Goal: Transaction & Acquisition: Purchase product/service

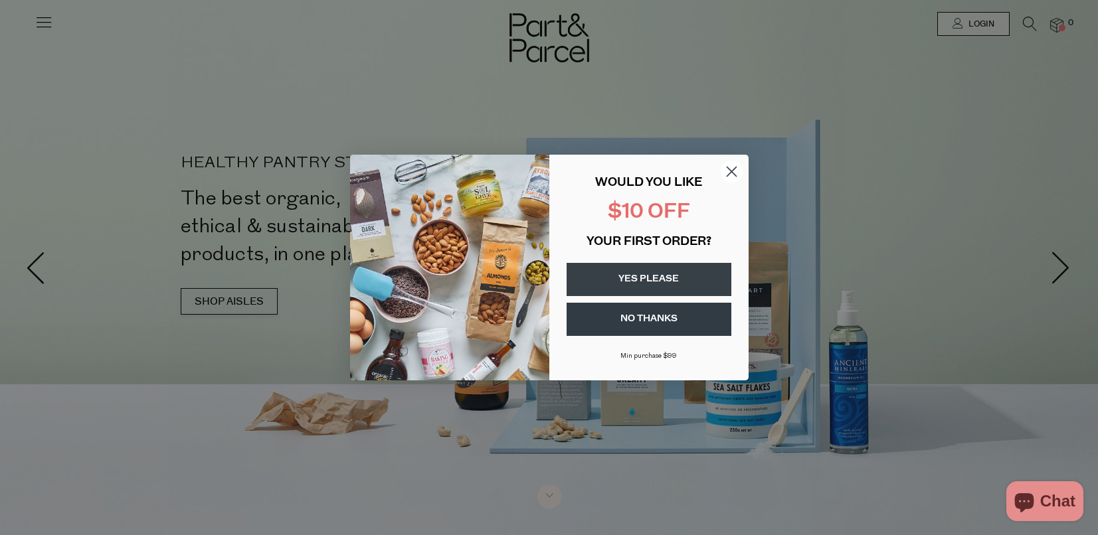
type input "[EMAIL_ADDRESS][DOMAIN_NAME]"
click at [733, 167] on circle "Close dialog" at bounding box center [731, 172] width 22 height 22
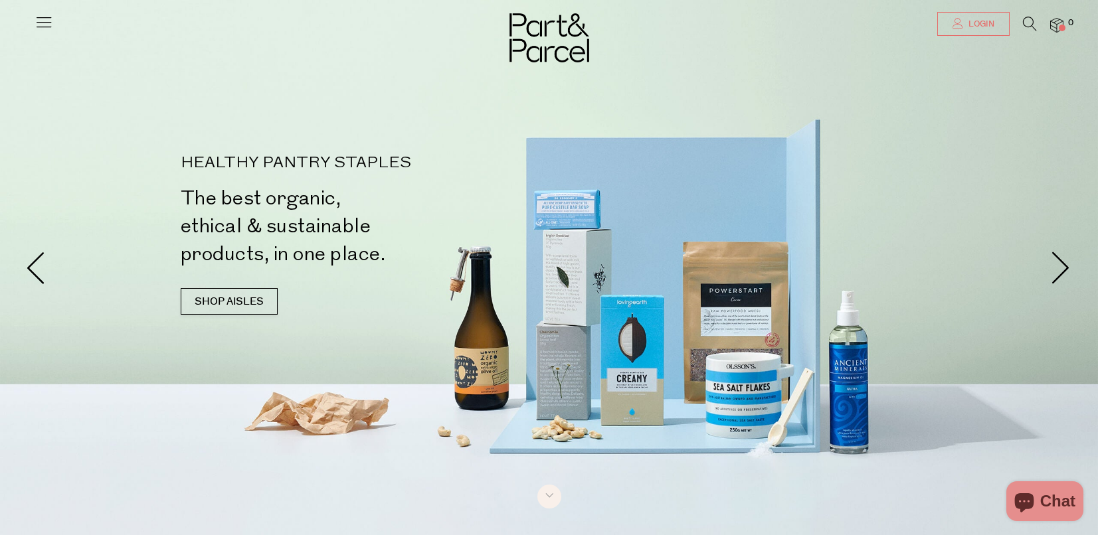
click at [975, 28] on span "Login" at bounding box center [979, 24] width 29 height 11
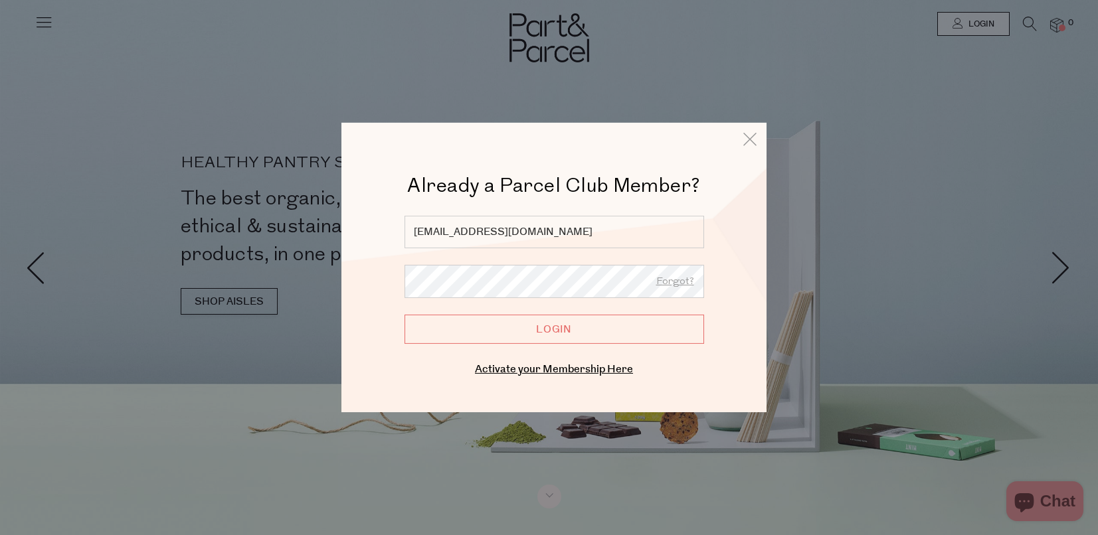
click at [644, 331] on input "Login" at bounding box center [553, 329] width 299 height 29
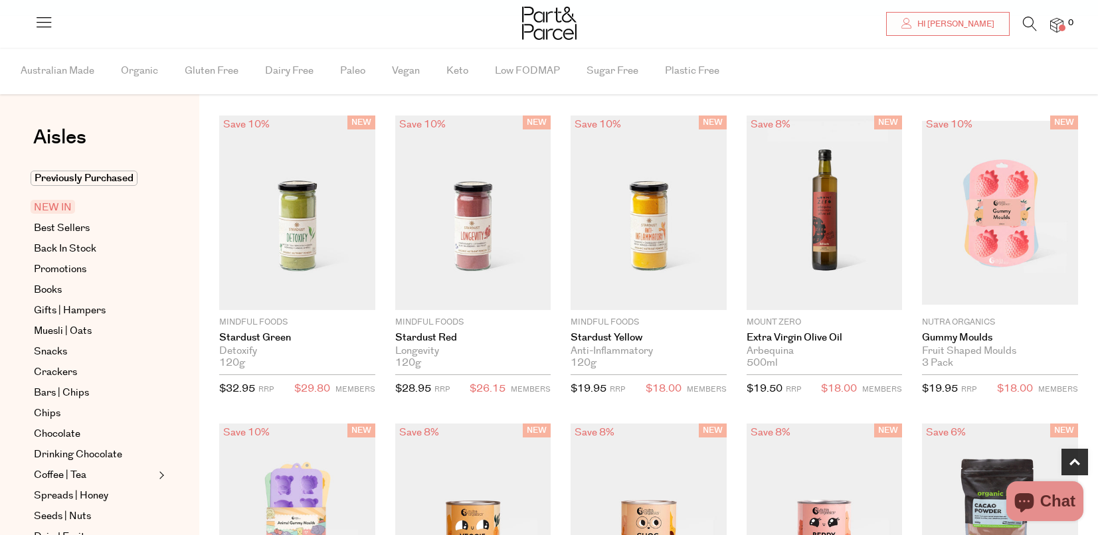
scroll to position [801, 0]
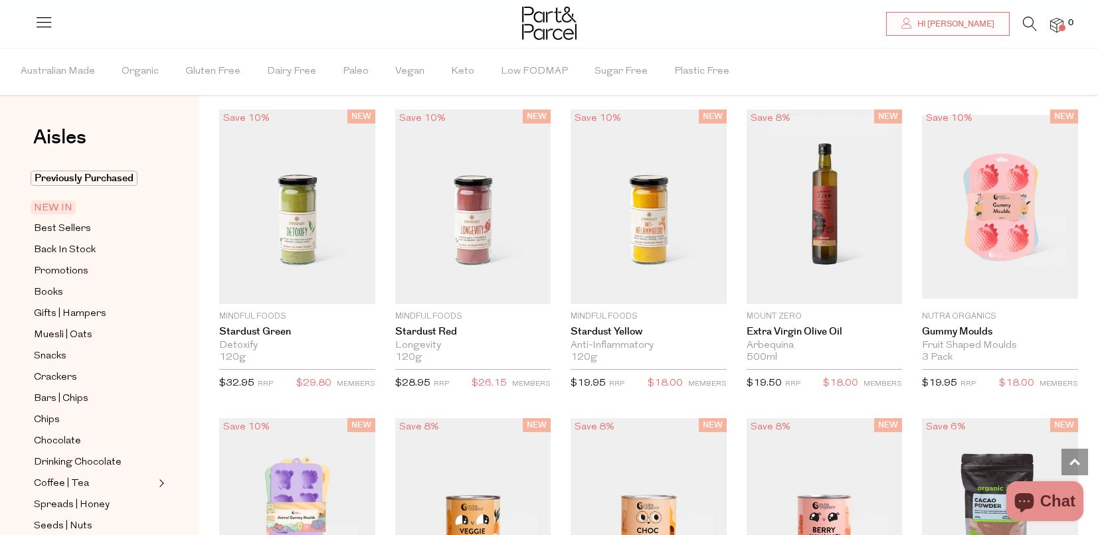
click at [1028, 23] on icon at bounding box center [1030, 24] width 14 height 15
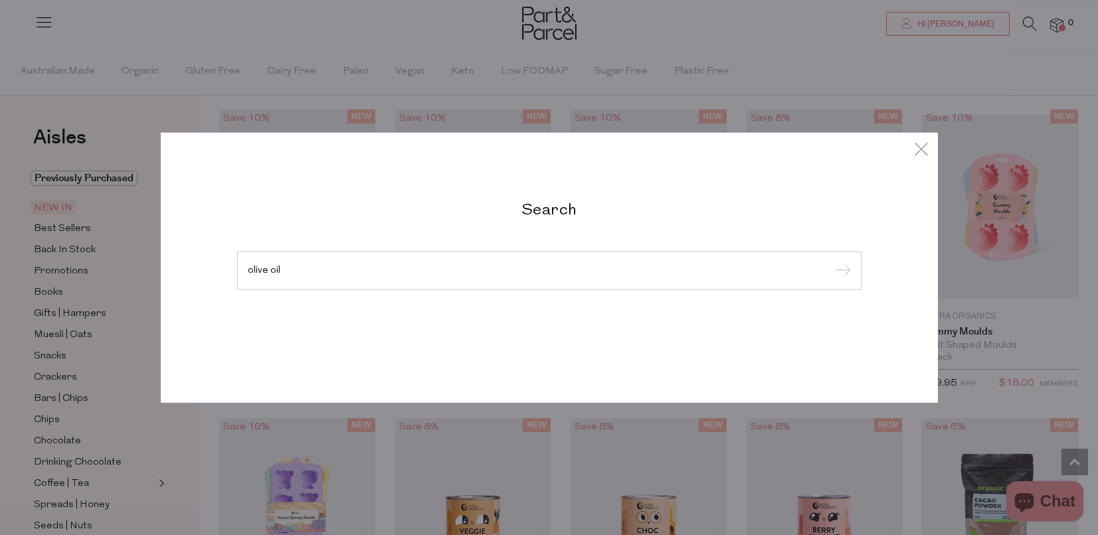
type input "olive oil"
click at [831, 262] on input "submit" at bounding box center [841, 272] width 20 height 20
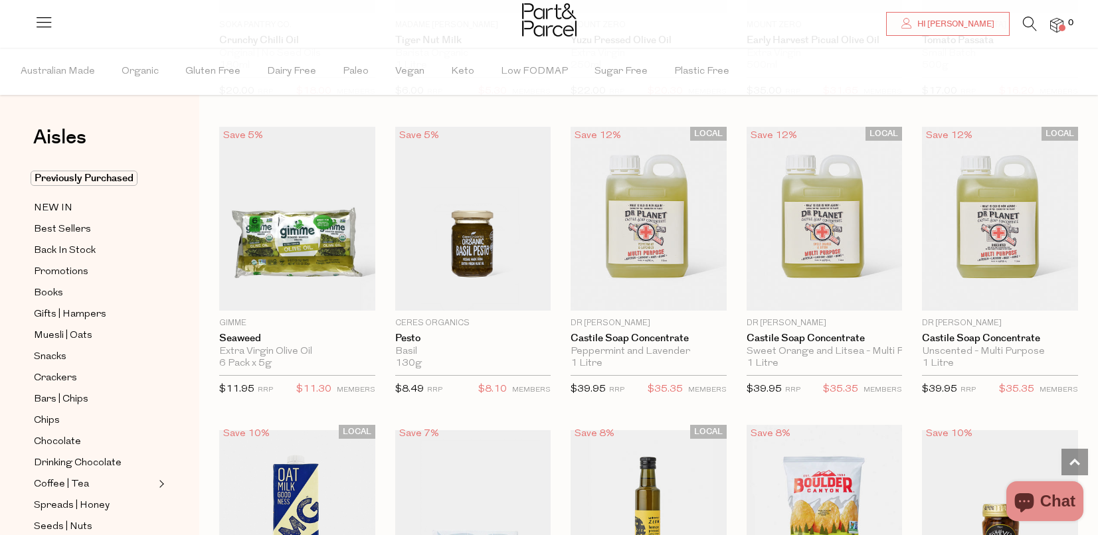
scroll to position [926, 0]
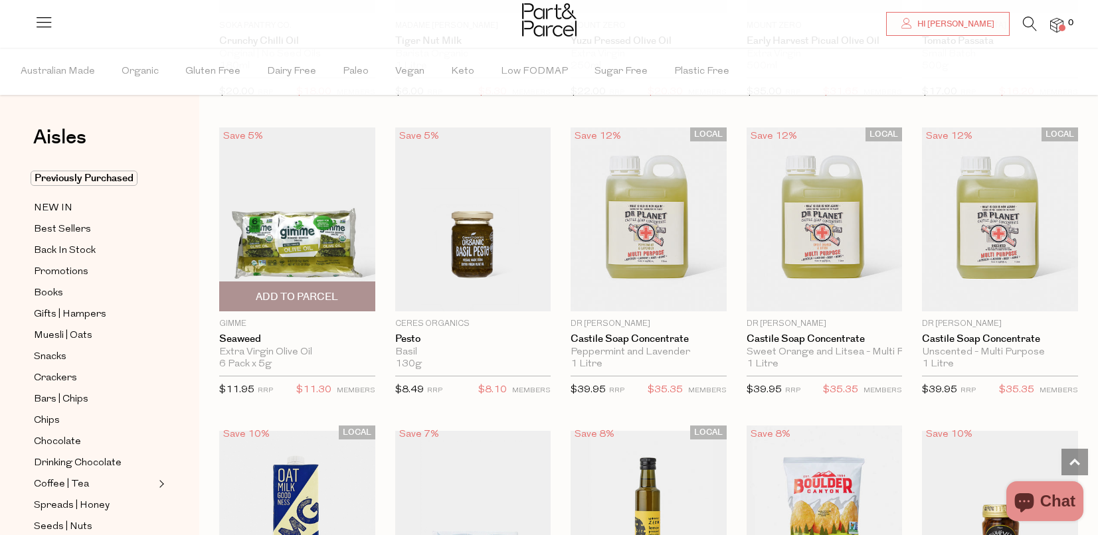
click at [304, 300] on span "Add To Parcel" at bounding box center [297, 297] width 82 height 14
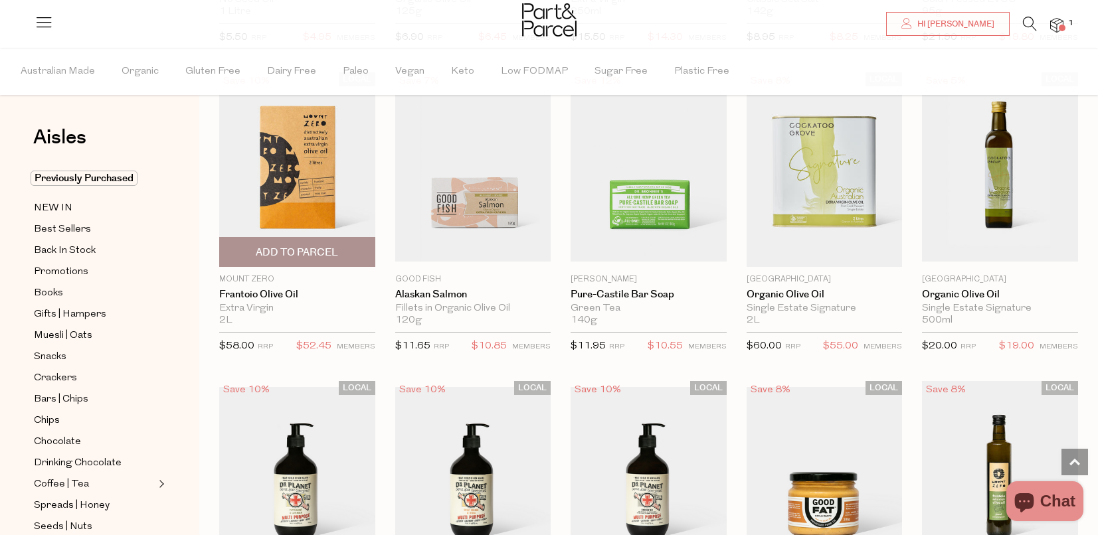
scroll to position [1455, 0]
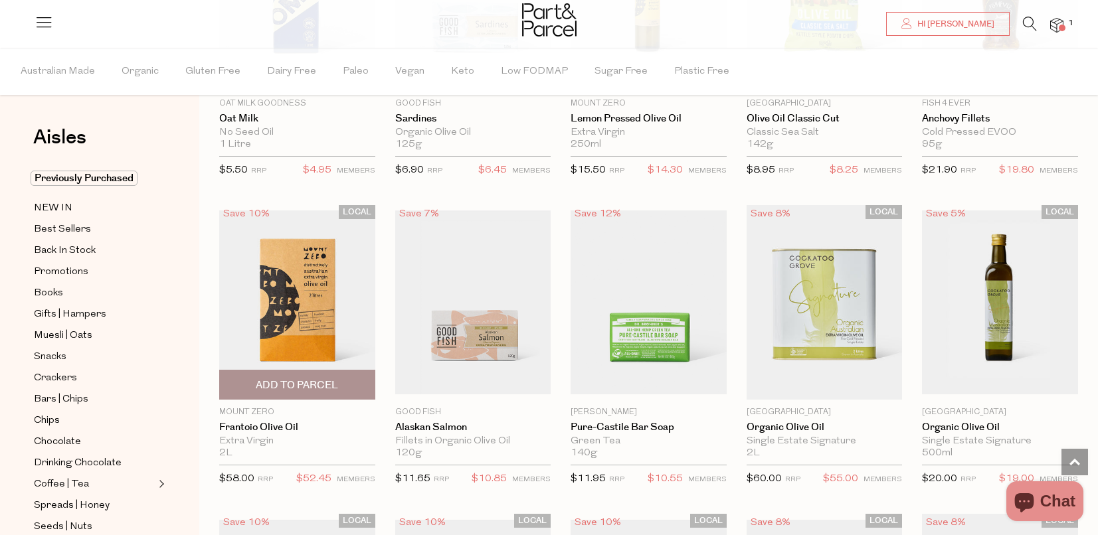
click at [313, 289] on img at bounding box center [297, 302] width 156 height 184
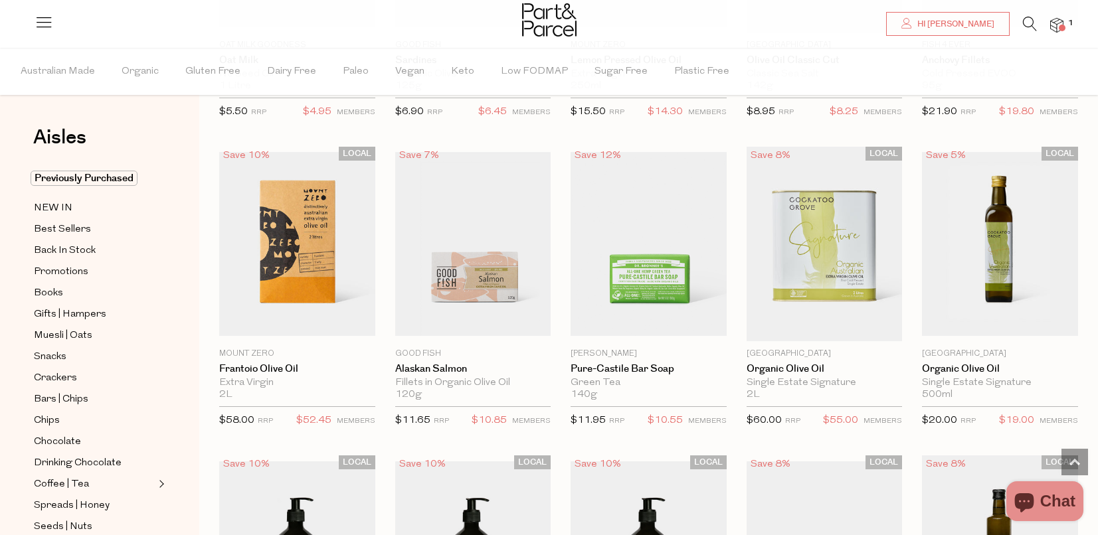
scroll to position [1514, 0]
click at [293, 327] on span "Add To Parcel" at bounding box center [297, 326] width 82 height 14
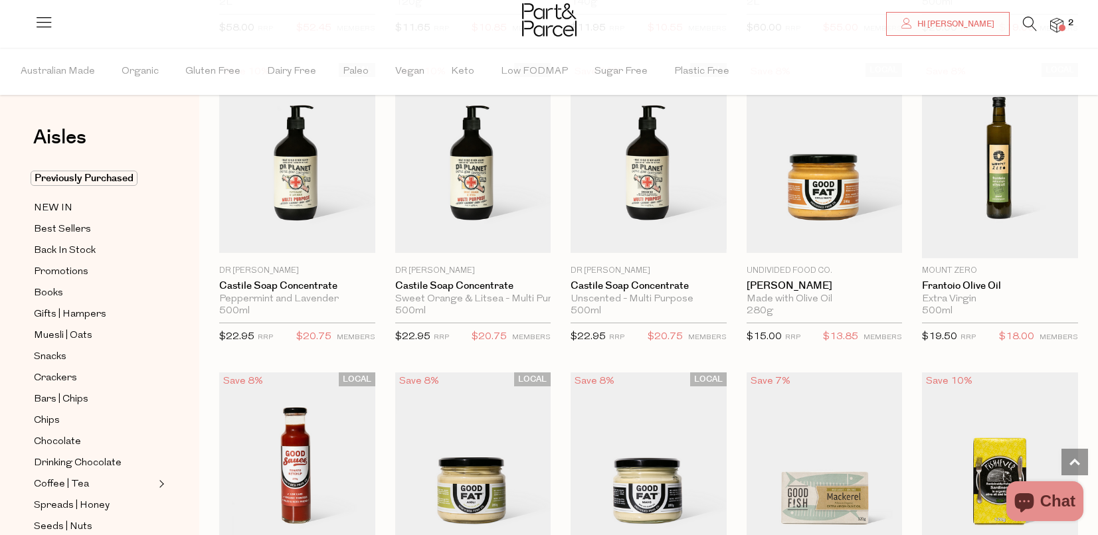
scroll to position [1517, 0]
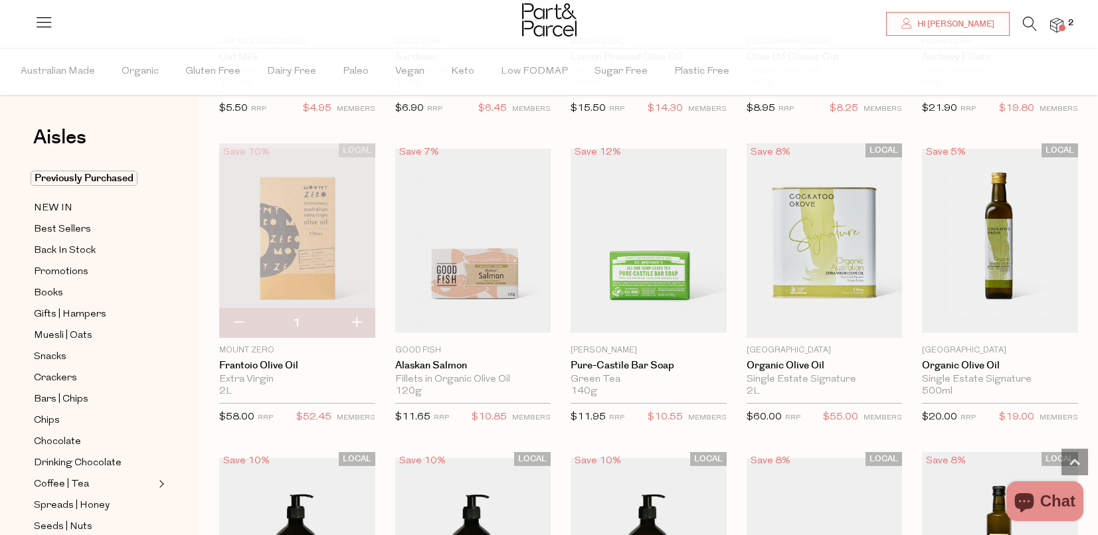
click at [1051, 27] on img at bounding box center [1056, 25] width 13 height 15
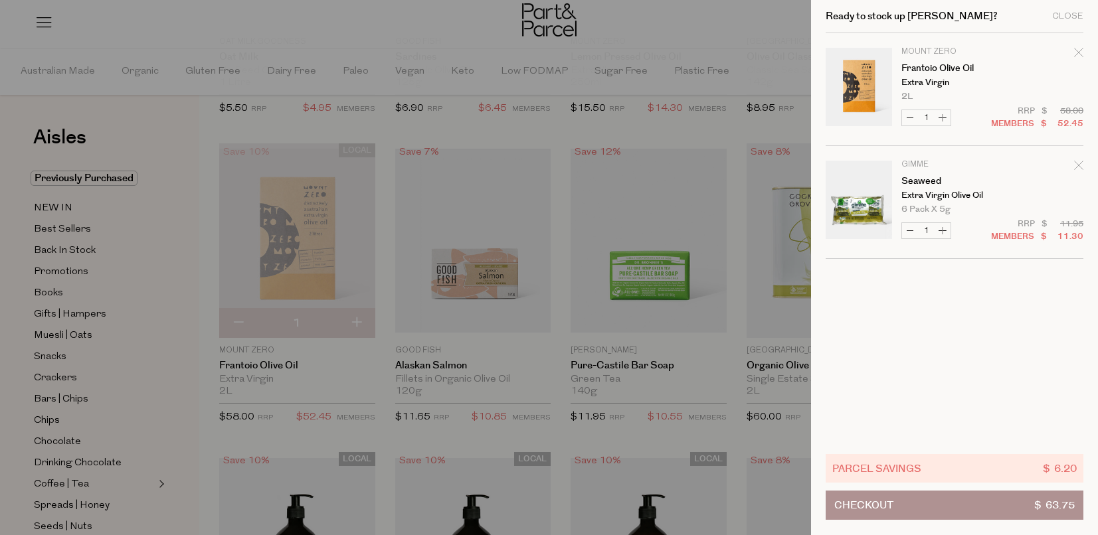
click at [715, 22] on div at bounding box center [549, 267] width 1098 height 535
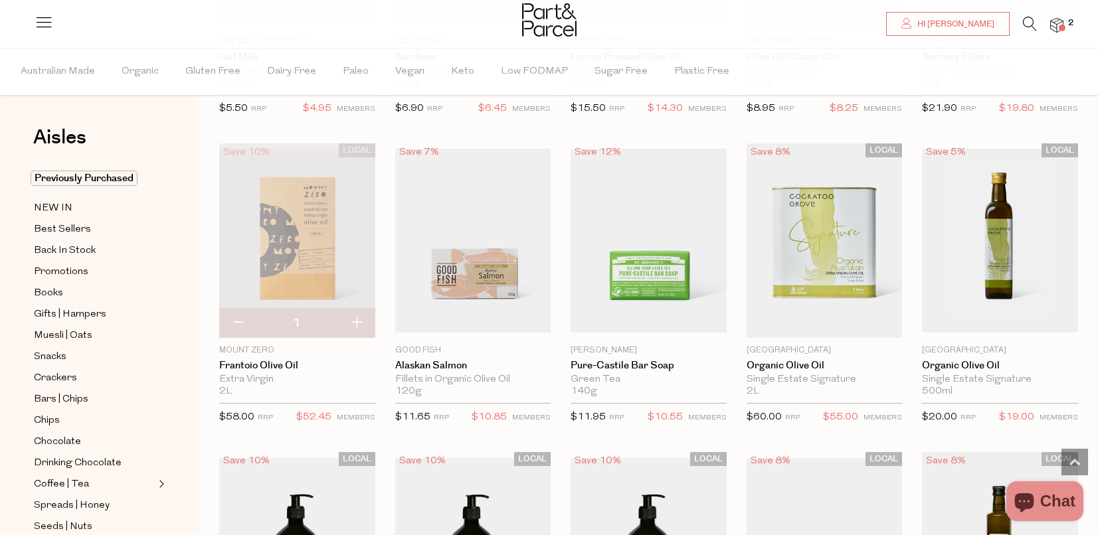
click at [1029, 21] on icon at bounding box center [1030, 24] width 14 height 15
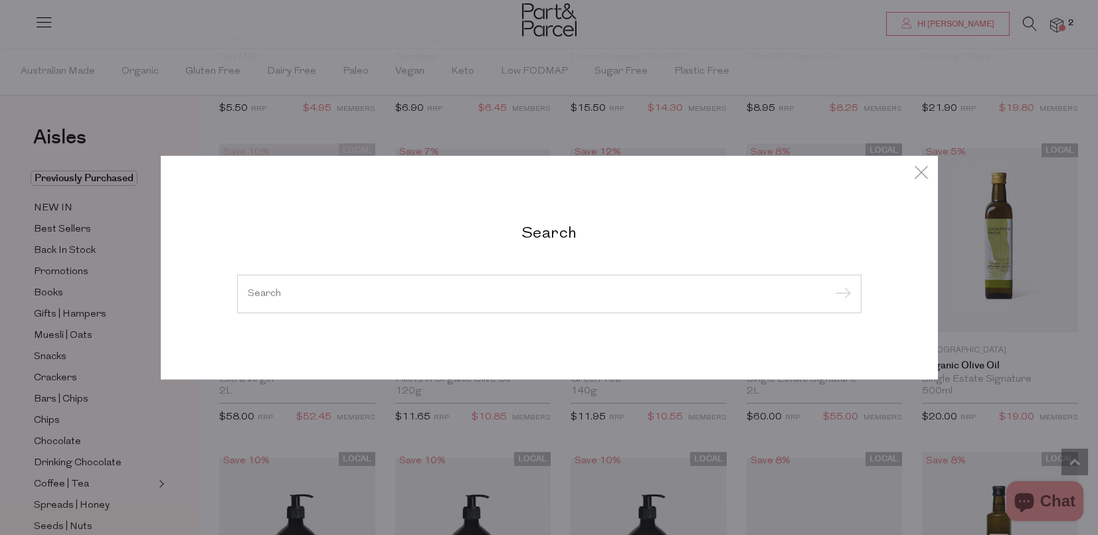
click at [541, 300] on div at bounding box center [549, 294] width 624 height 39
click at [522, 290] on input "search" at bounding box center [549, 294] width 603 height 10
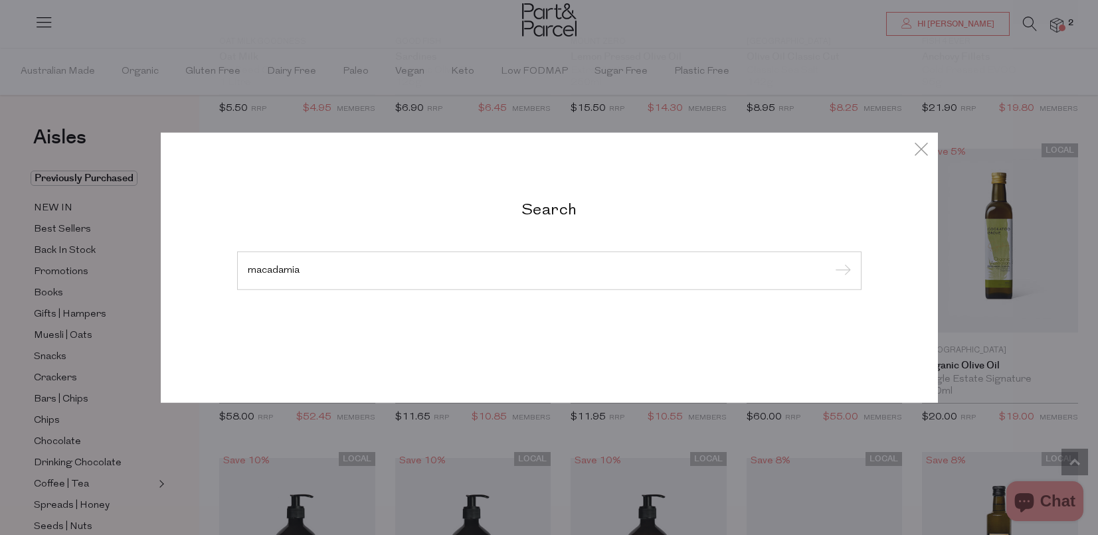
type input "macadamia"
click at [831, 262] on input "submit" at bounding box center [841, 272] width 20 height 20
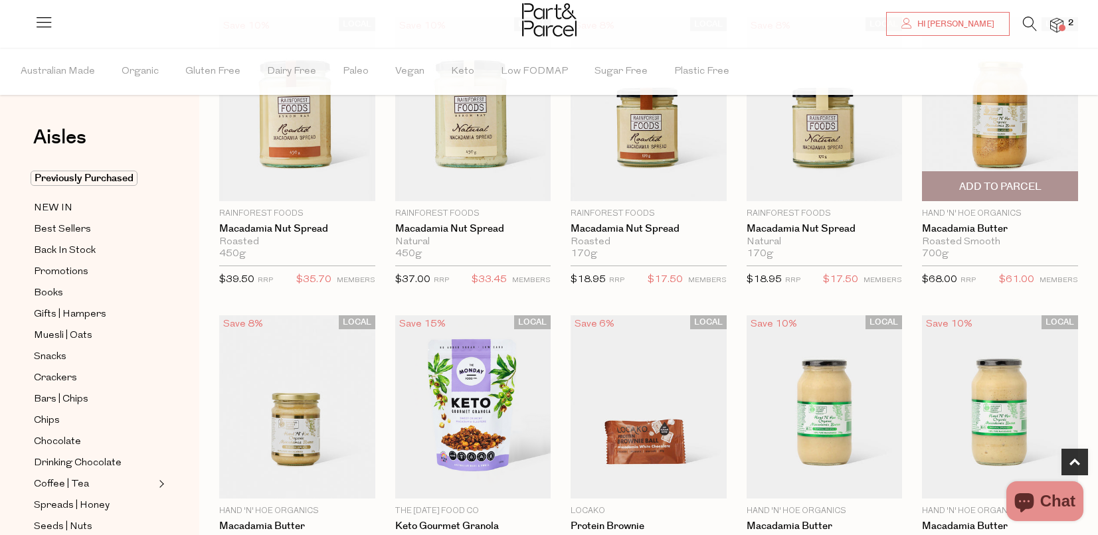
scroll to position [430, 0]
click at [991, 189] on span "Add To Parcel" at bounding box center [1000, 186] width 82 height 14
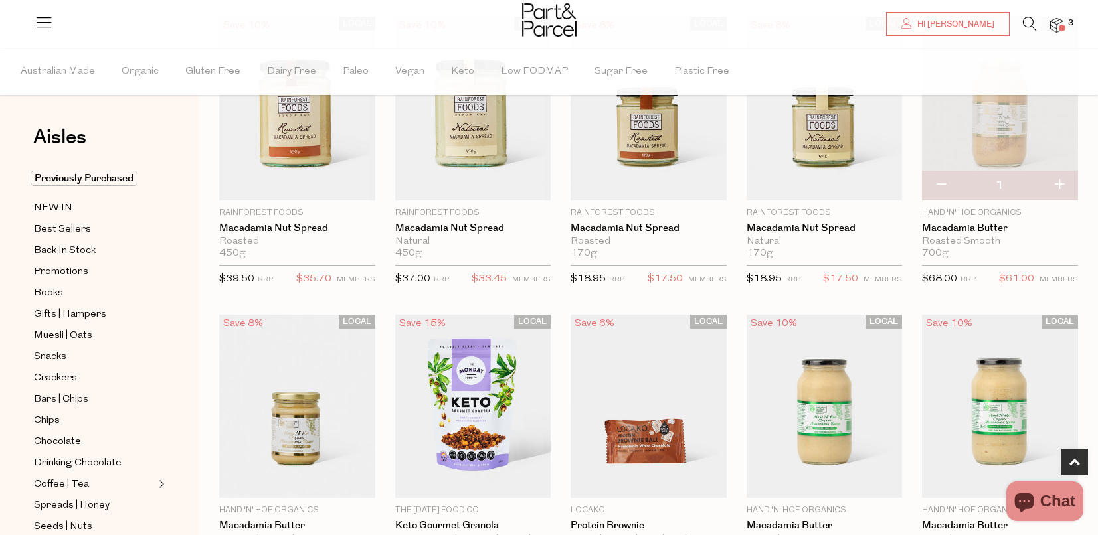
click at [1034, 24] on icon at bounding box center [1030, 24] width 14 height 15
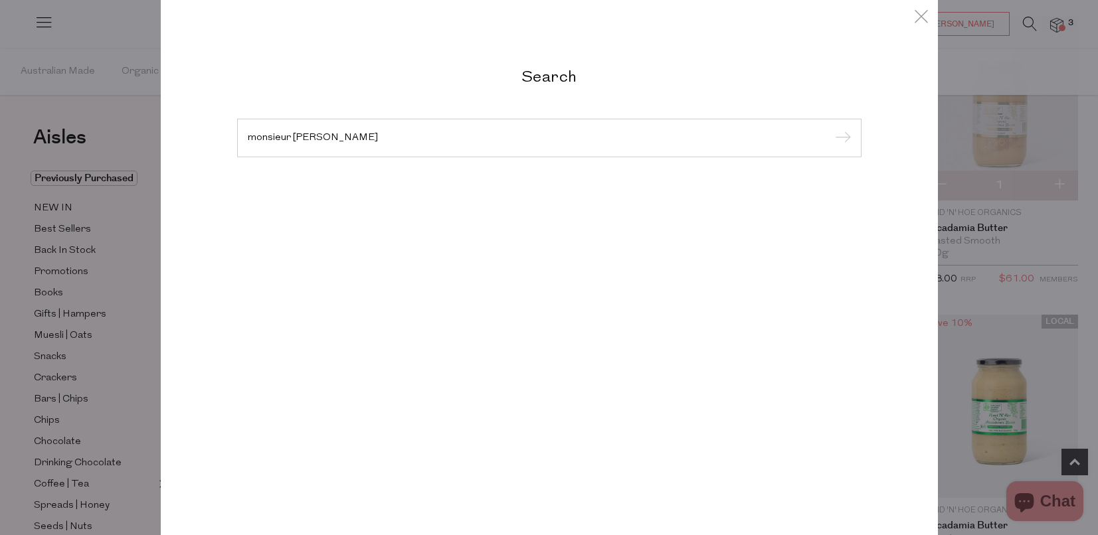
type input "monsieur [PERSON_NAME]"
click at [831, 129] on input "submit" at bounding box center [841, 139] width 20 height 20
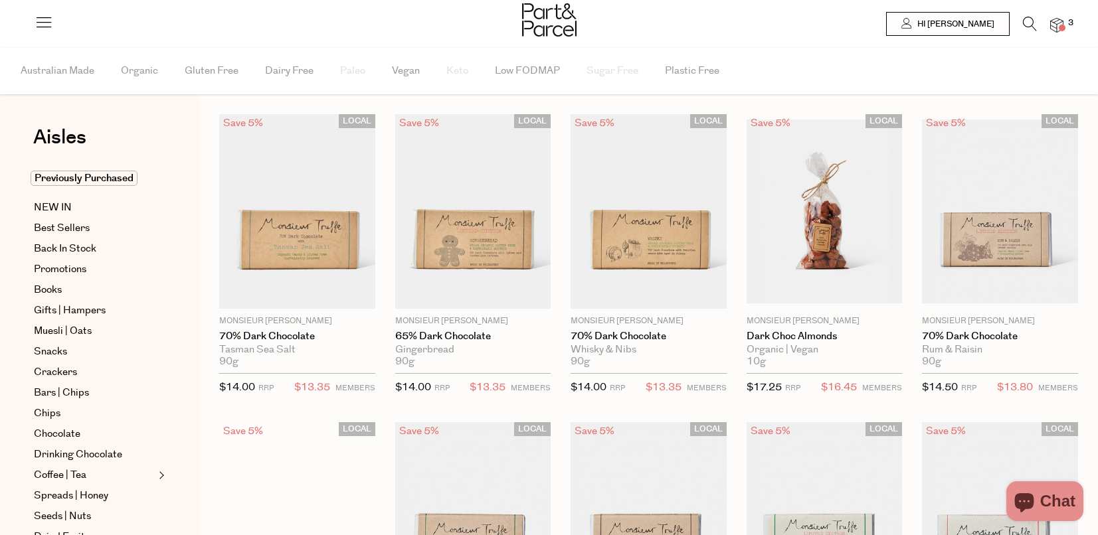
scroll to position [40, 0]
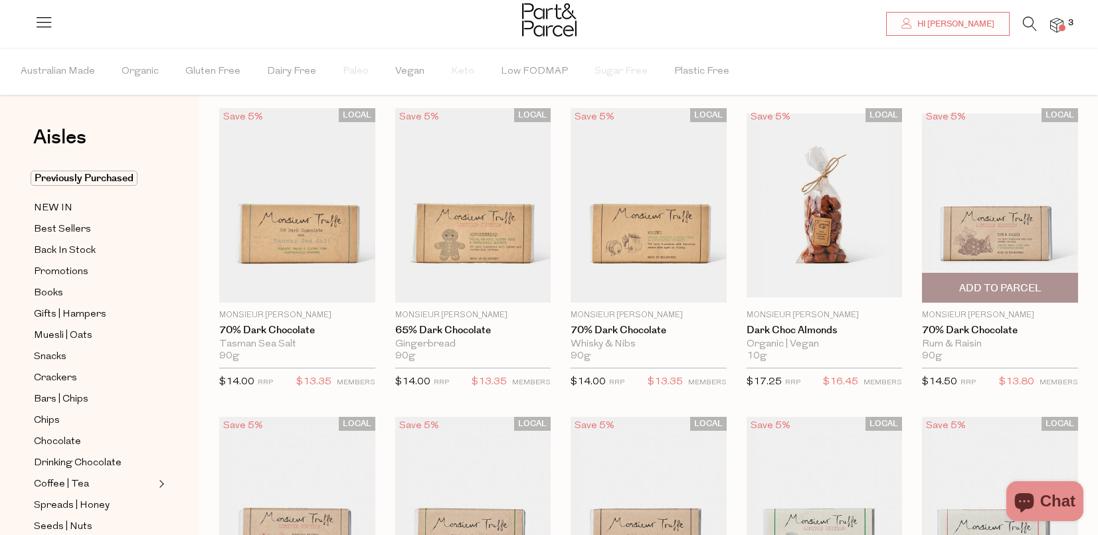
click at [965, 288] on span "Add To Parcel" at bounding box center [1000, 289] width 82 height 14
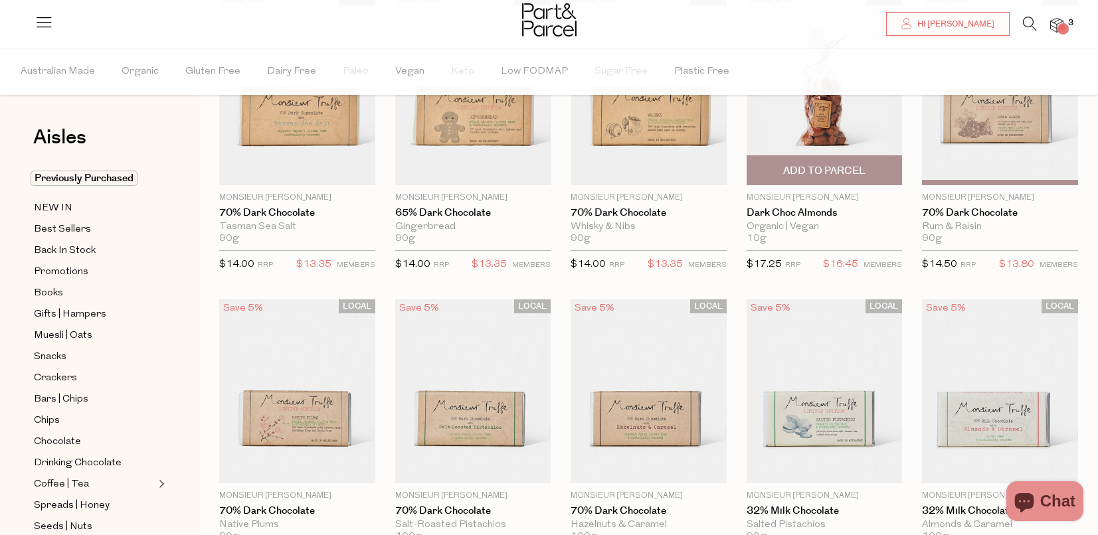
scroll to position [201, 0]
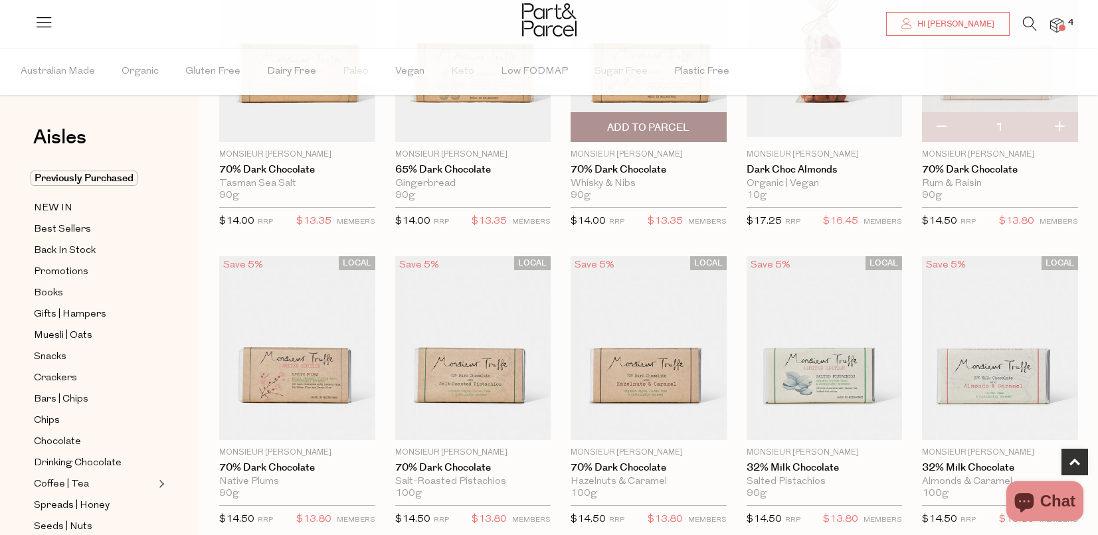
click at [693, 129] on span "Add To Parcel" at bounding box center [648, 127] width 148 height 29
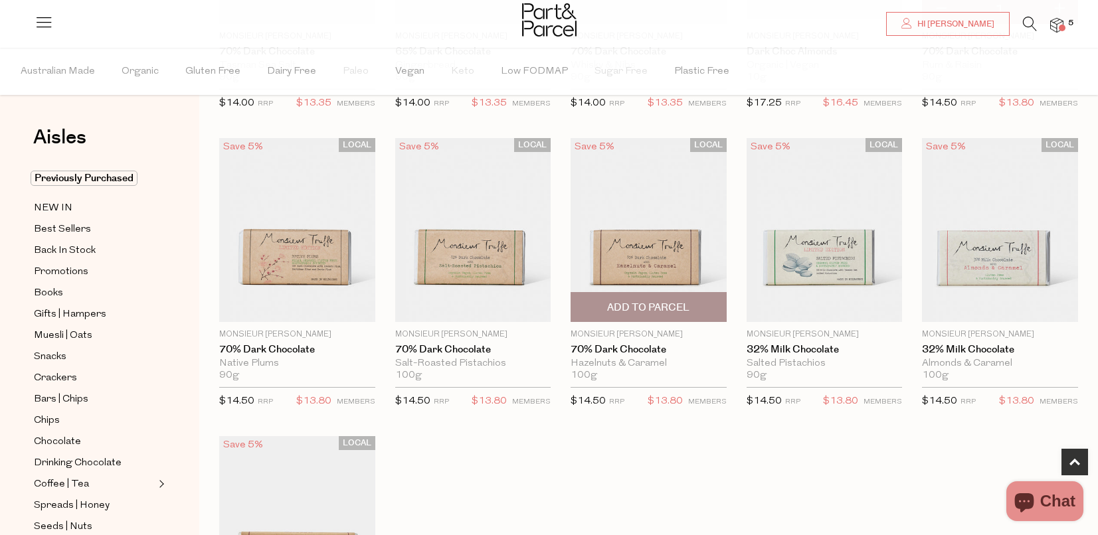
scroll to position [322, 0]
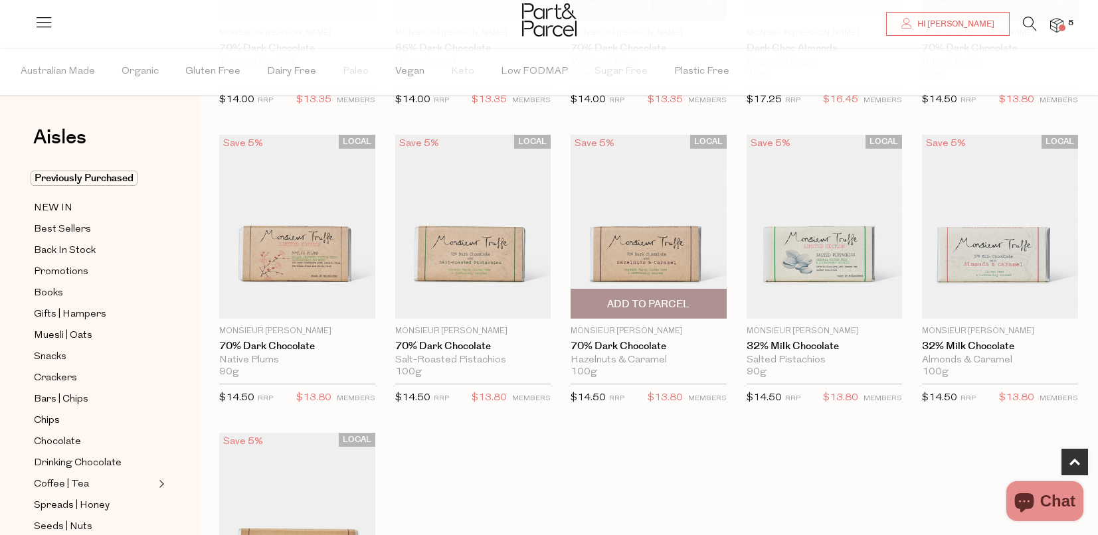
click at [667, 304] on span "Add To Parcel" at bounding box center [648, 304] width 82 height 14
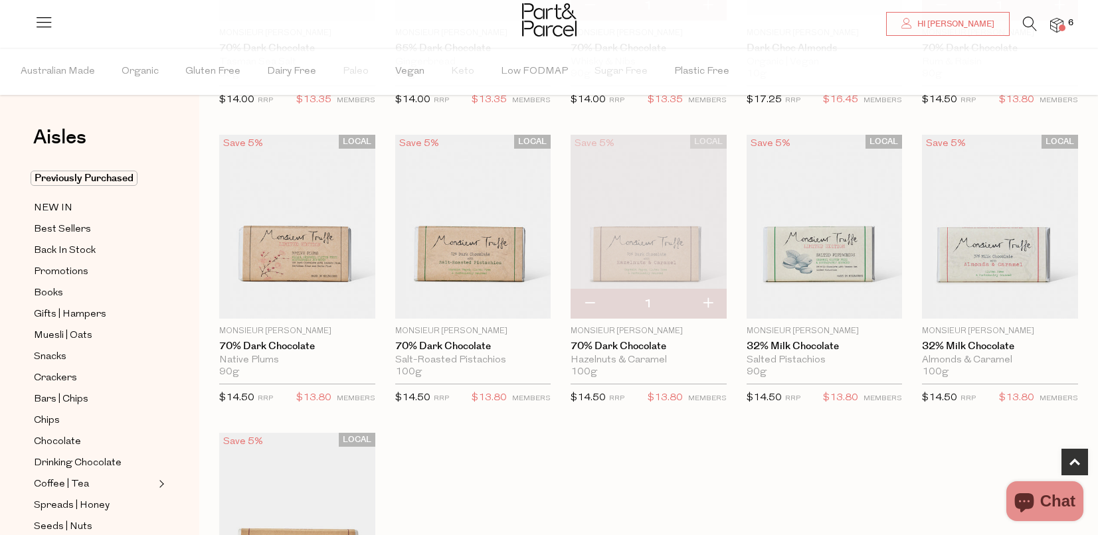
click at [711, 304] on button "button" at bounding box center [708, 304] width 38 height 29
type input "2"
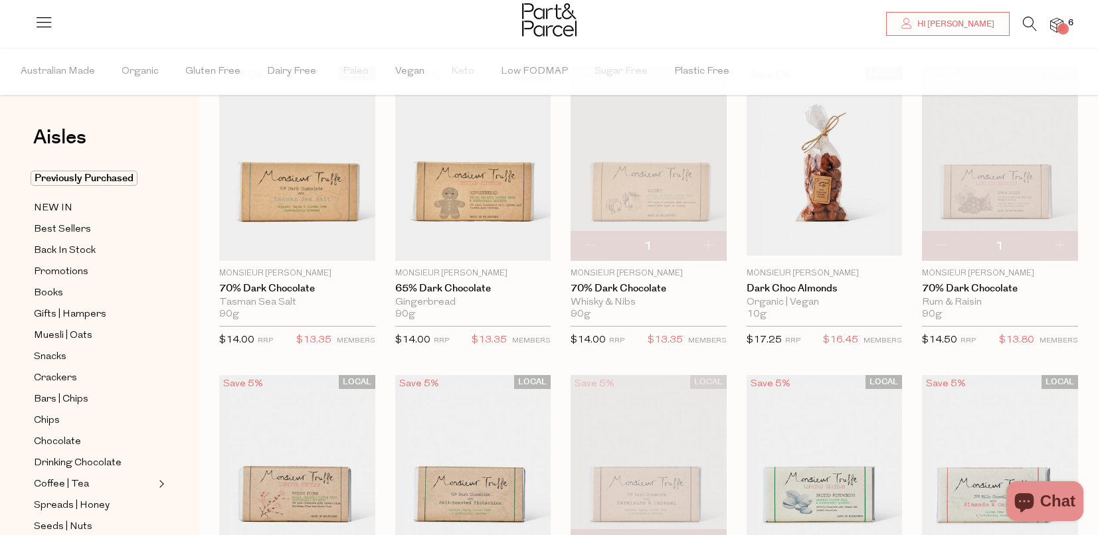
scroll to position [0, 0]
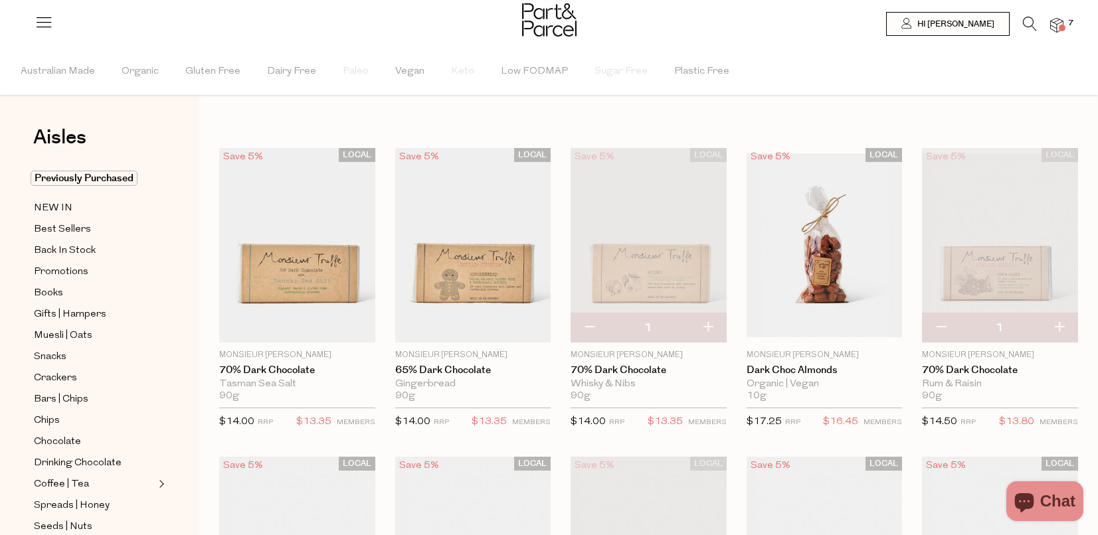
click at [1029, 21] on icon at bounding box center [1030, 24] width 14 height 15
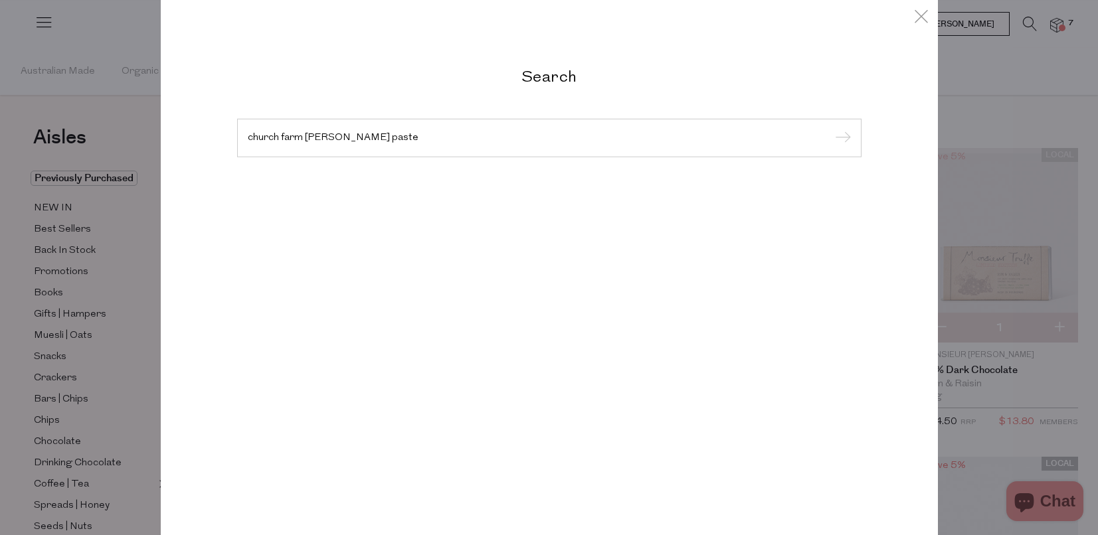
type input "church farm curry paste"
click at [831, 129] on input "submit" at bounding box center [841, 139] width 20 height 20
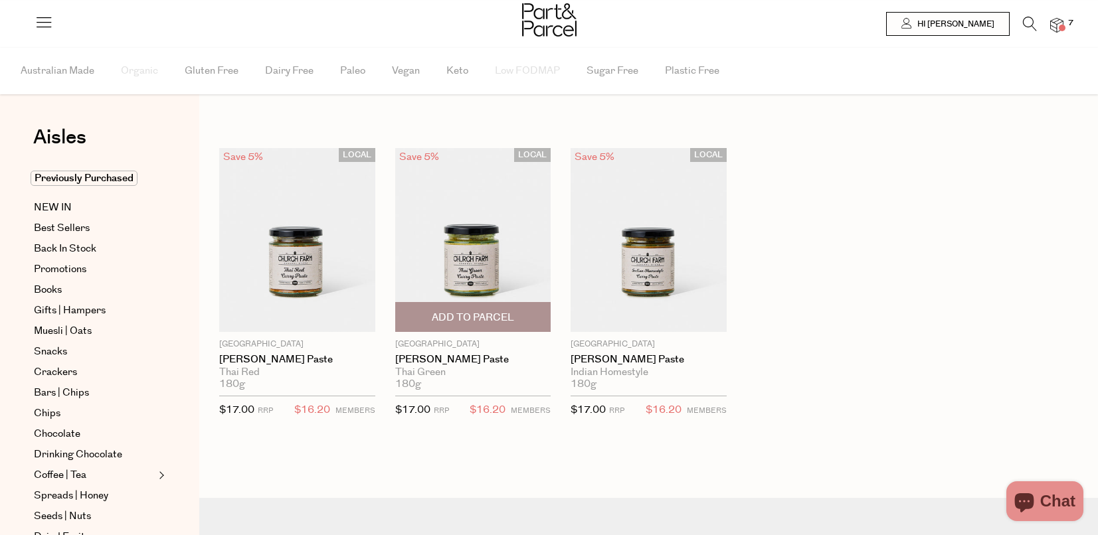
click at [503, 315] on span "Add To Parcel" at bounding box center [473, 318] width 82 height 14
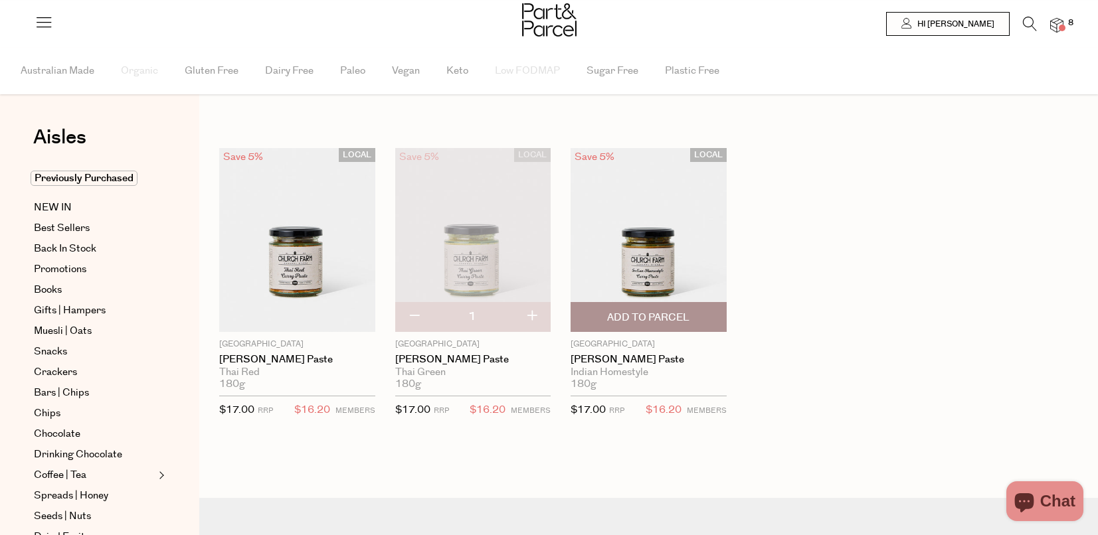
click at [661, 314] on span "Add To Parcel" at bounding box center [648, 318] width 82 height 14
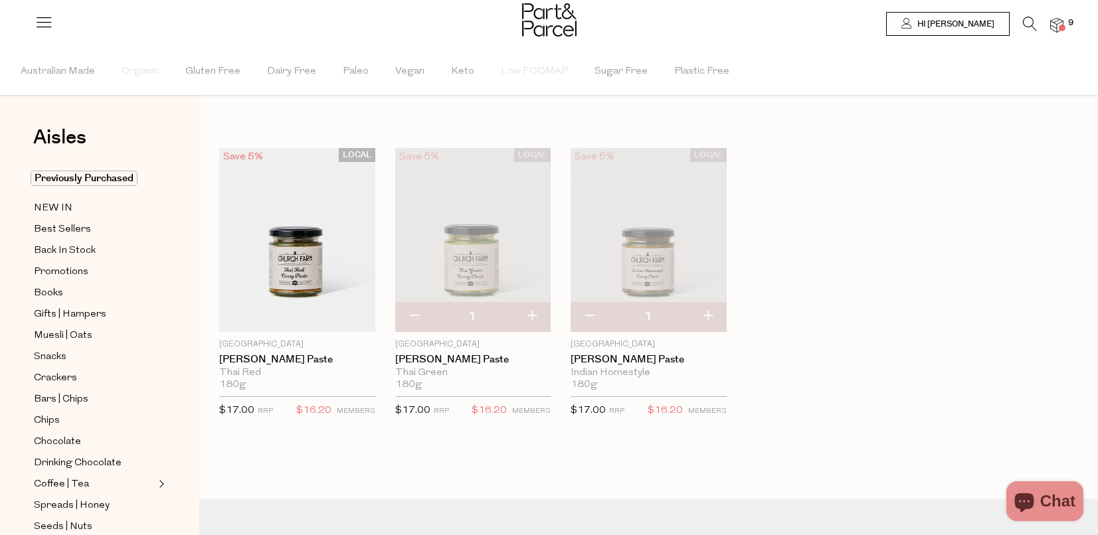
click at [1028, 28] on icon at bounding box center [1030, 24] width 14 height 15
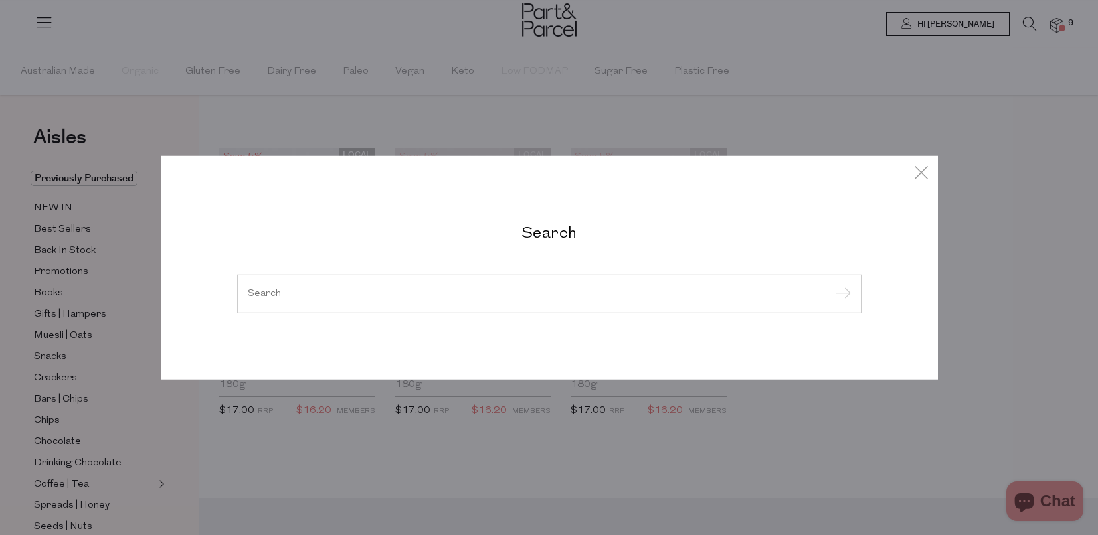
click at [483, 297] on input "search" at bounding box center [549, 294] width 603 height 10
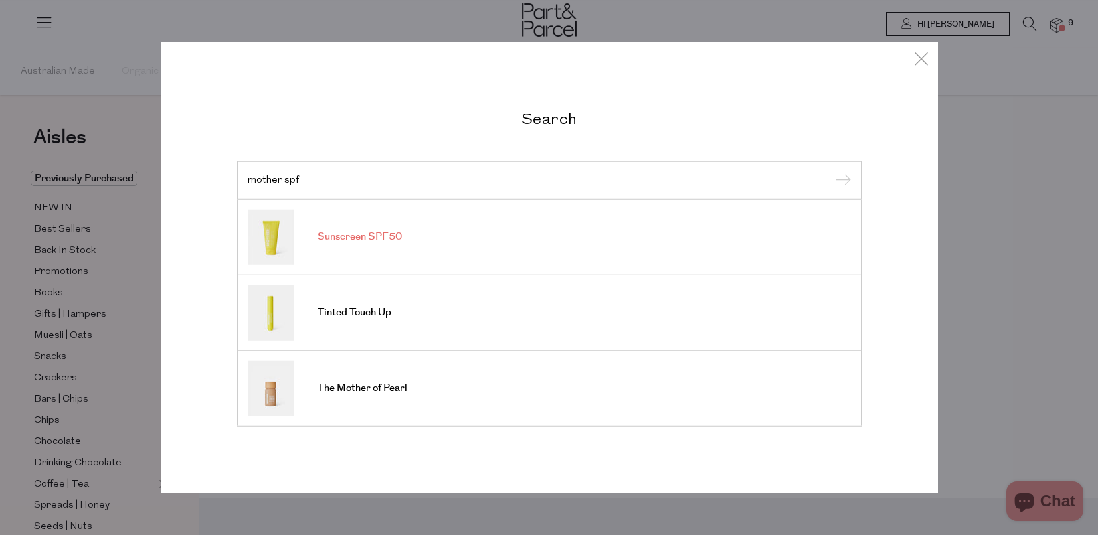
type input "mother spf"
click at [402, 236] on link "Sunscreen SPF50" at bounding box center [549, 236] width 603 height 55
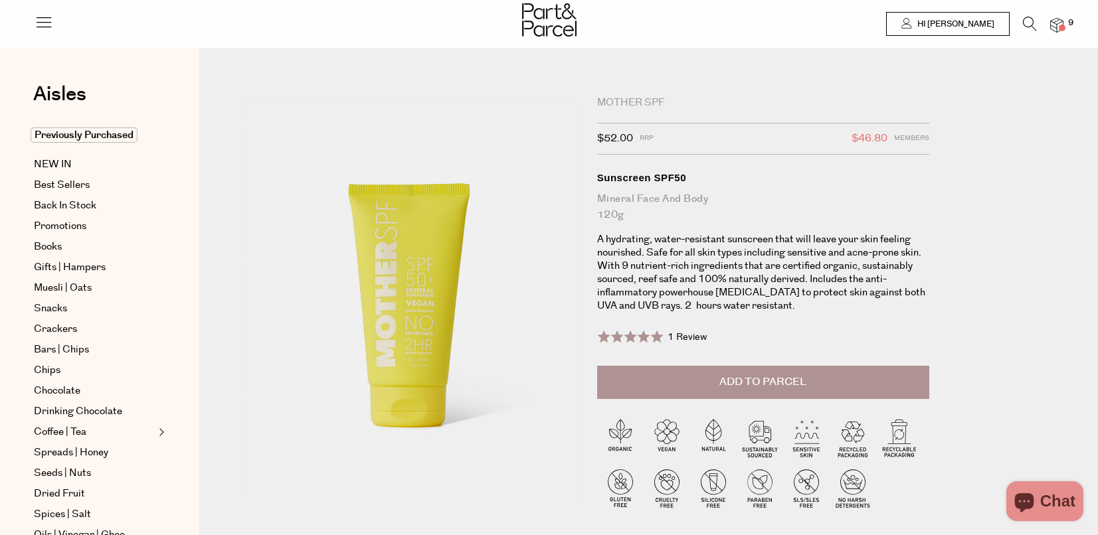
click at [768, 389] on button "Add to Parcel" at bounding box center [763, 382] width 332 height 33
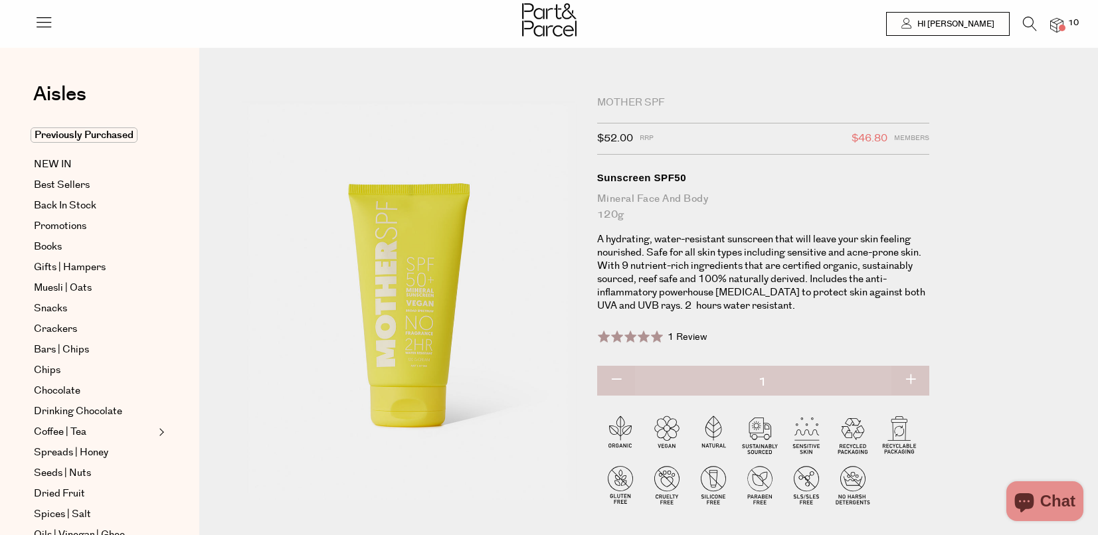
click at [1026, 19] on icon at bounding box center [1030, 24] width 14 height 15
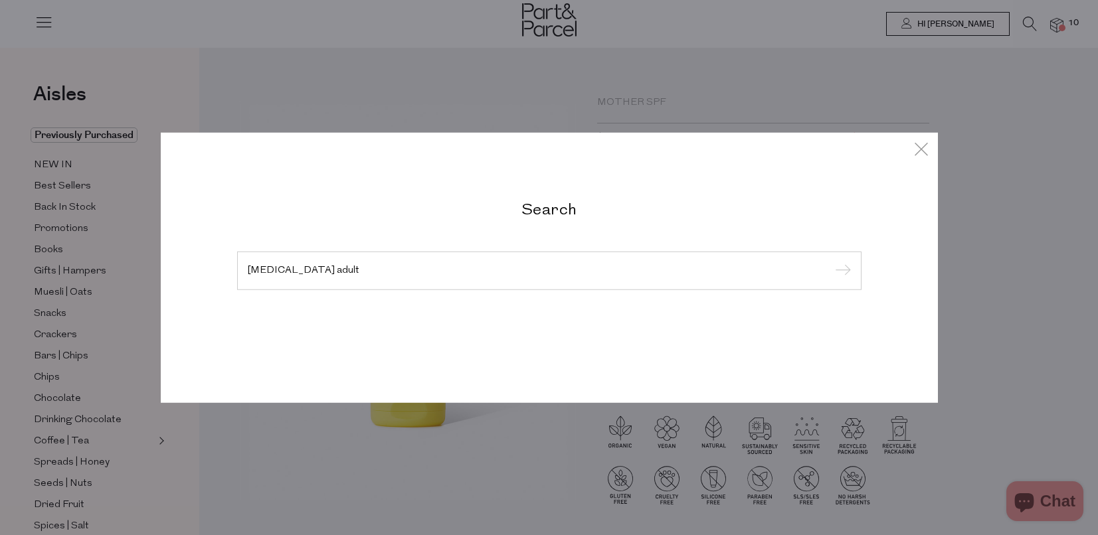
type input "dental floss adult"
click at [831, 262] on input "submit" at bounding box center [841, 272] width 20 height 20
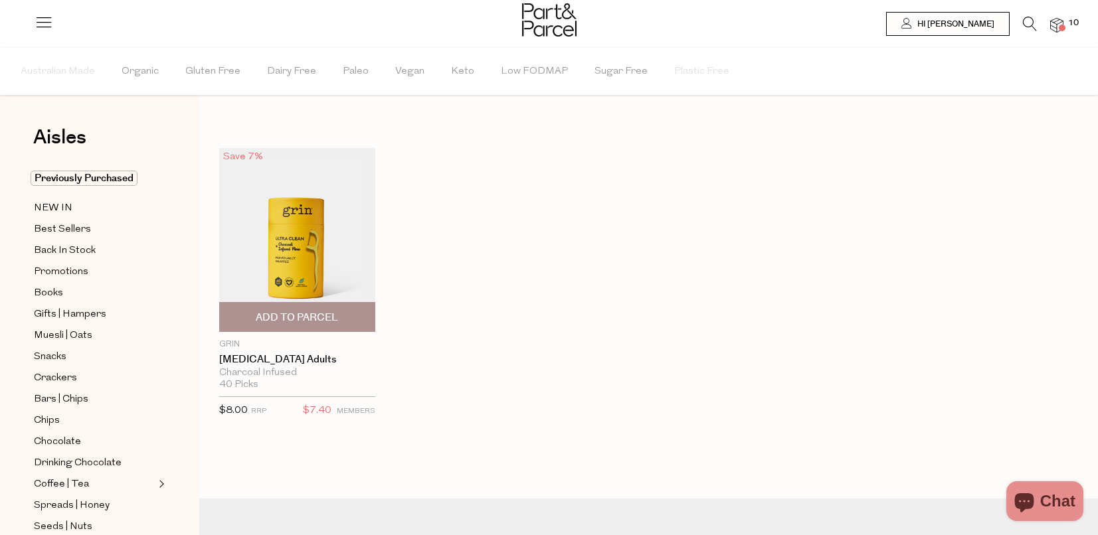
click at [346, 320] on span "Add To Parcel" at bounding box center [297, 317] width 148 height 29
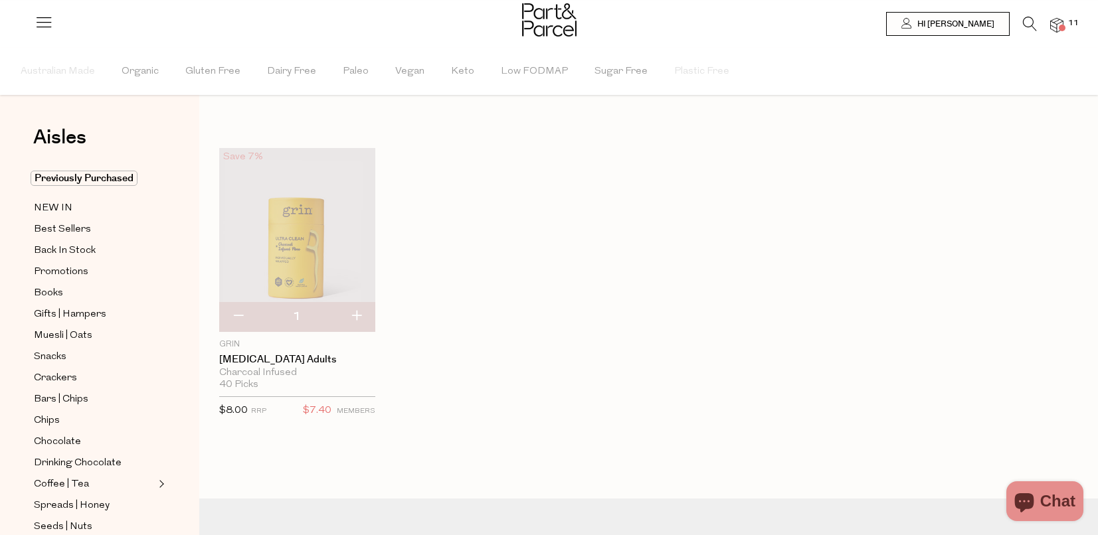
click at [1029, 21] on icon at bounding box center [1030, 24] width 14 height 15
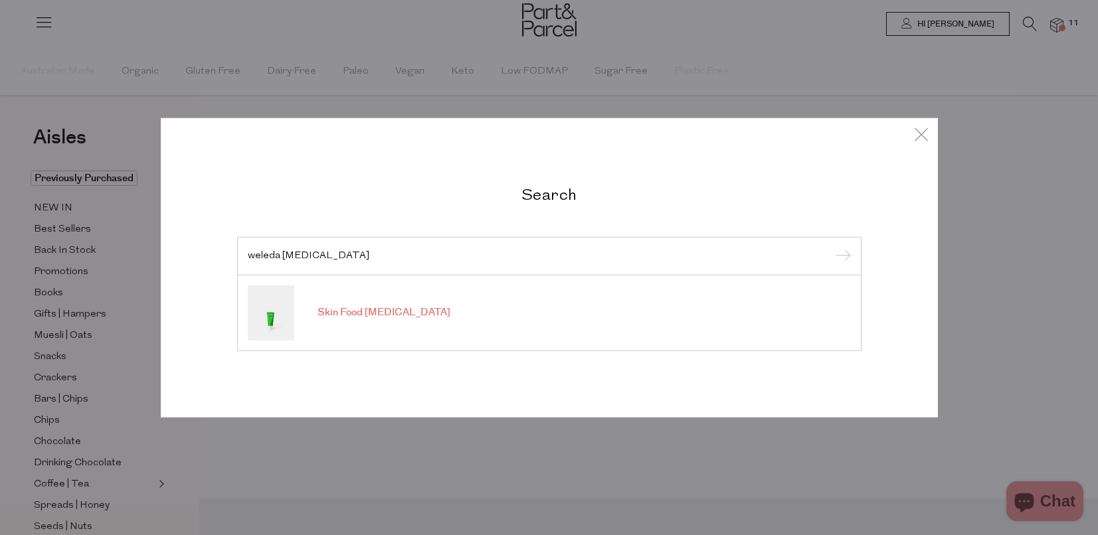
type input "weleda lip balm"
click at [345, 319] on span "Skin Food Lip Balm" at bounding box center [383, 312] width 133 height 13
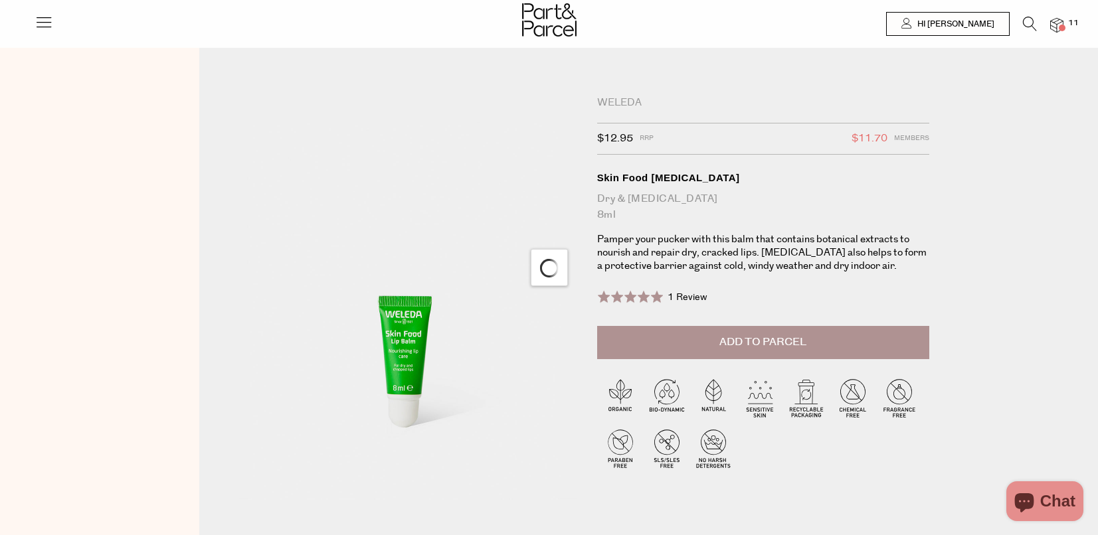
click at [708, 348] on button "Add to Parcel" at bounding box center [763, 342] width 332 height 33
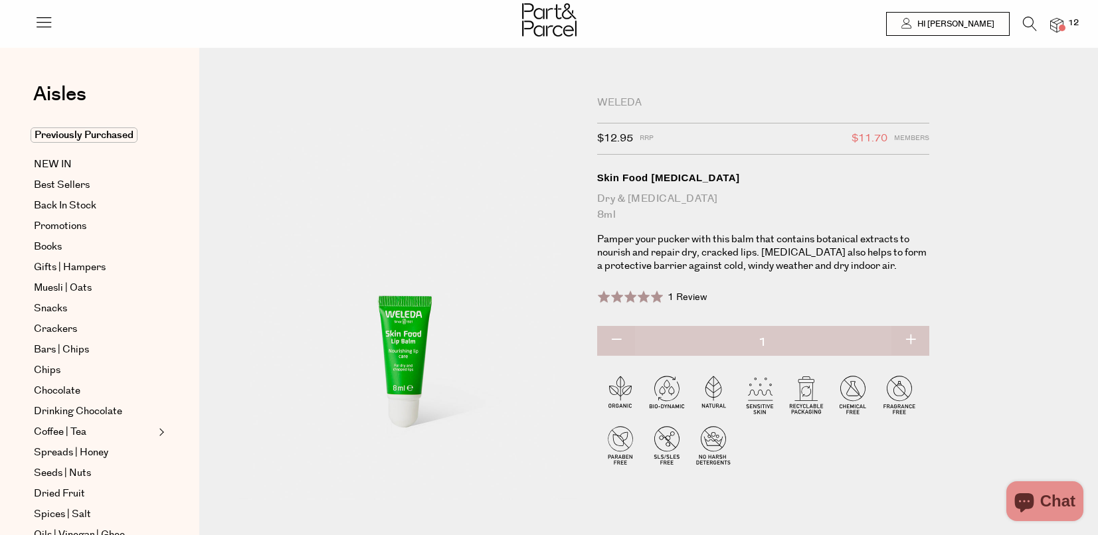
click at [1027, 25] on icon at bounding box center [1030, 24] width 14 height 15
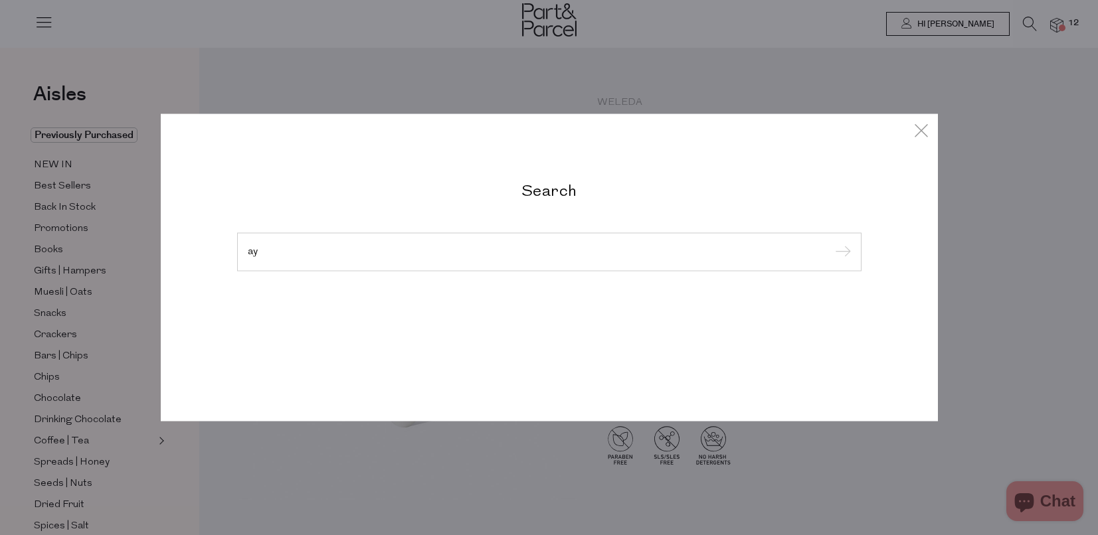
type input "a"
type input "mayde tea"
click at [831, 243] on input "submit" at bounding box center [841, 253] width 20 height 20
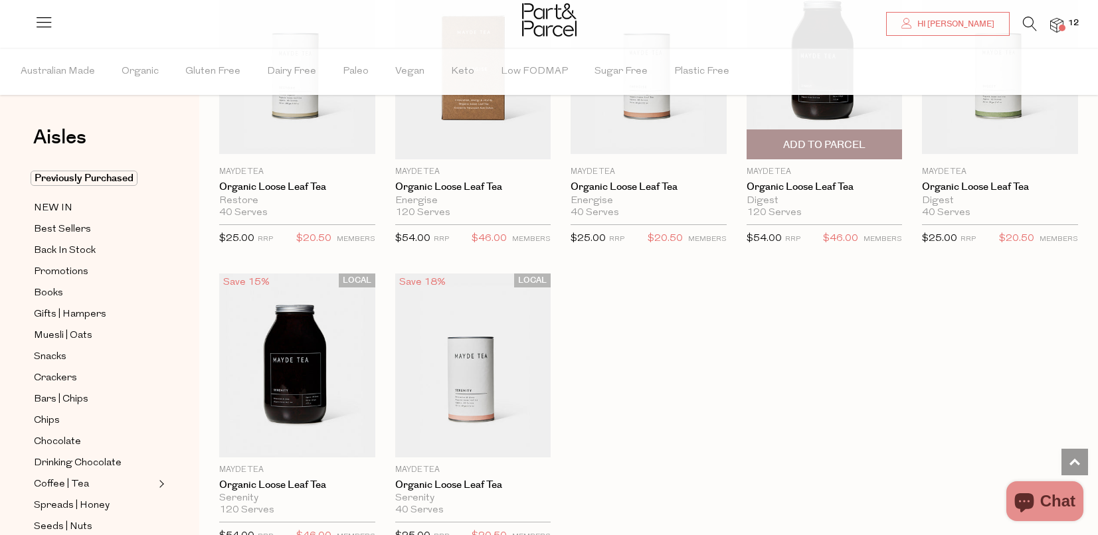
scroll to position [1317, 0]
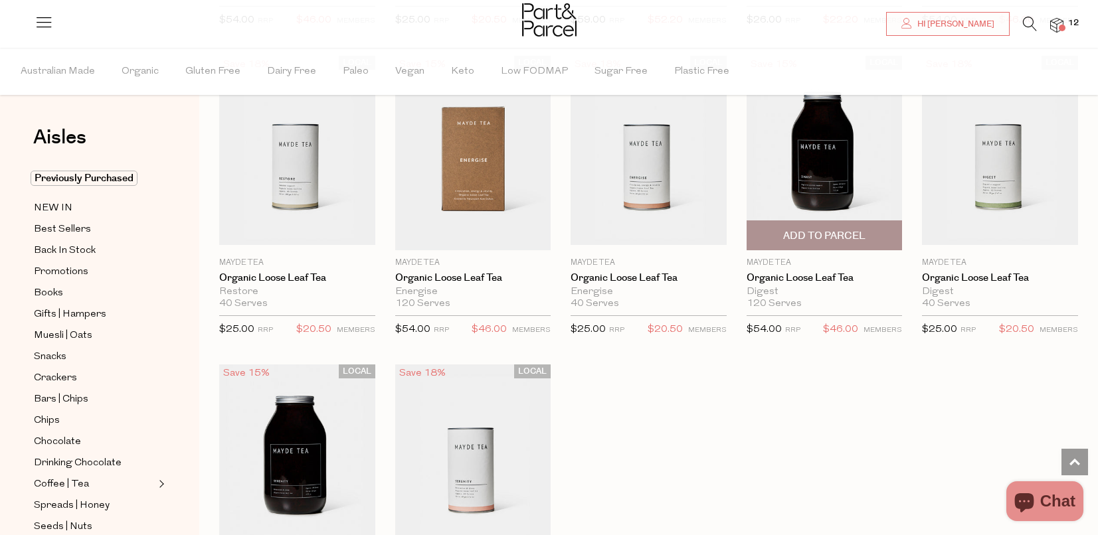
click at [860, 229] on span "Add To Parcel" at bounding box center [824, 236] width 82 height 14
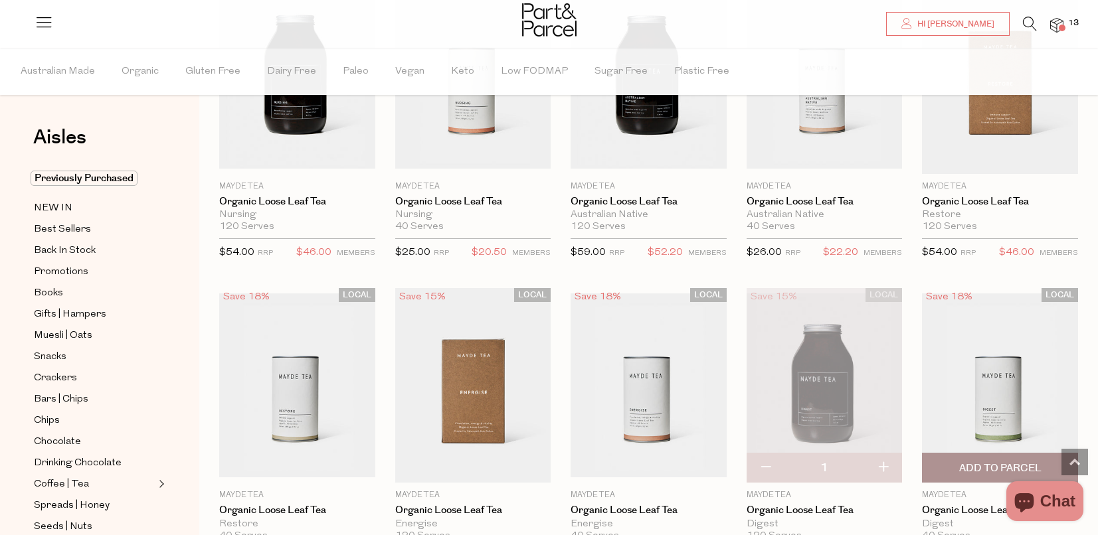
scroll to position [1011, 0]
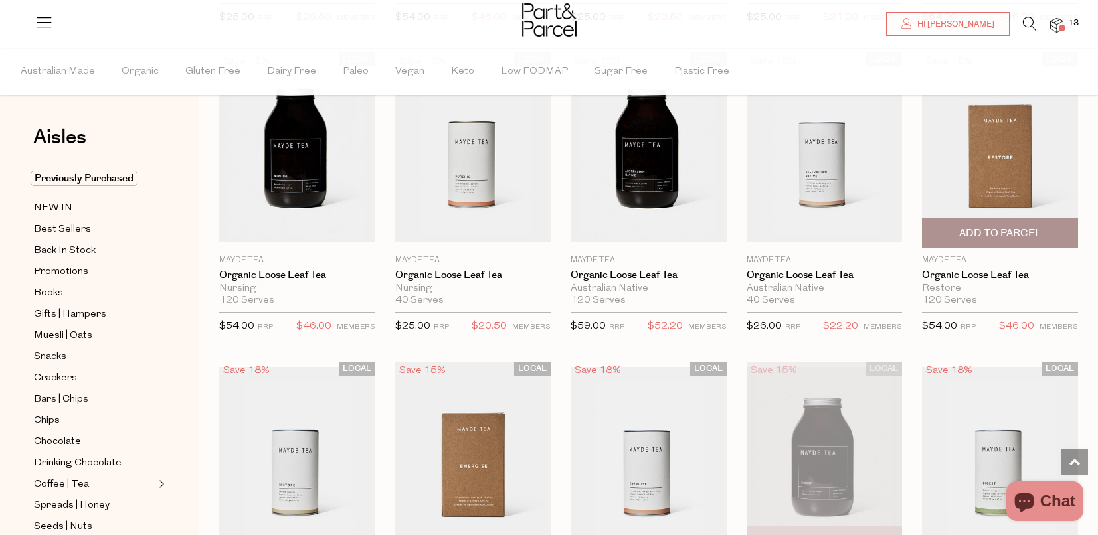
click at [981, 152] on img at bounding box center [1000, 150] width 156 height 195
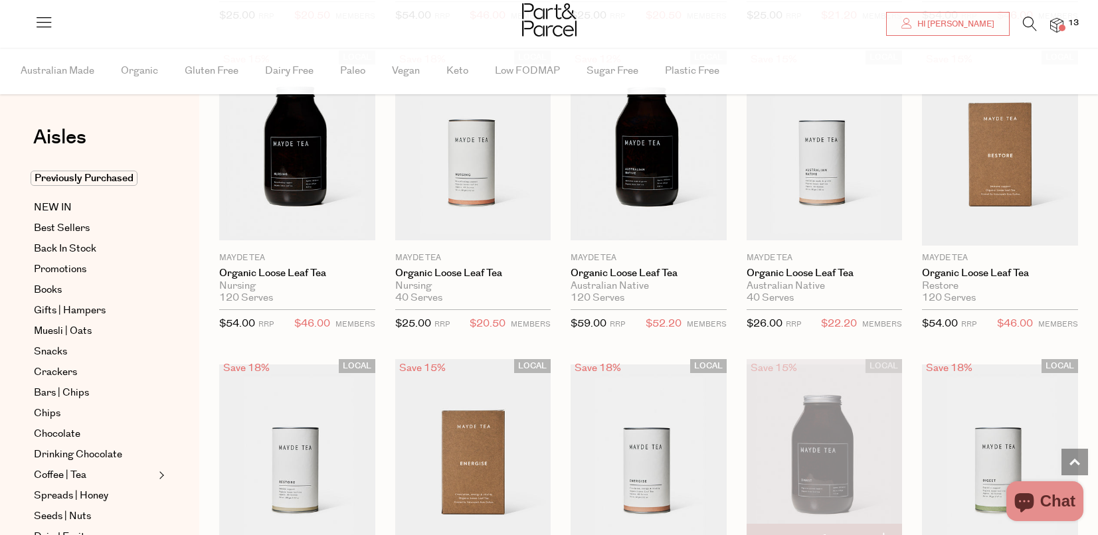
scroll to position [1012, 0]
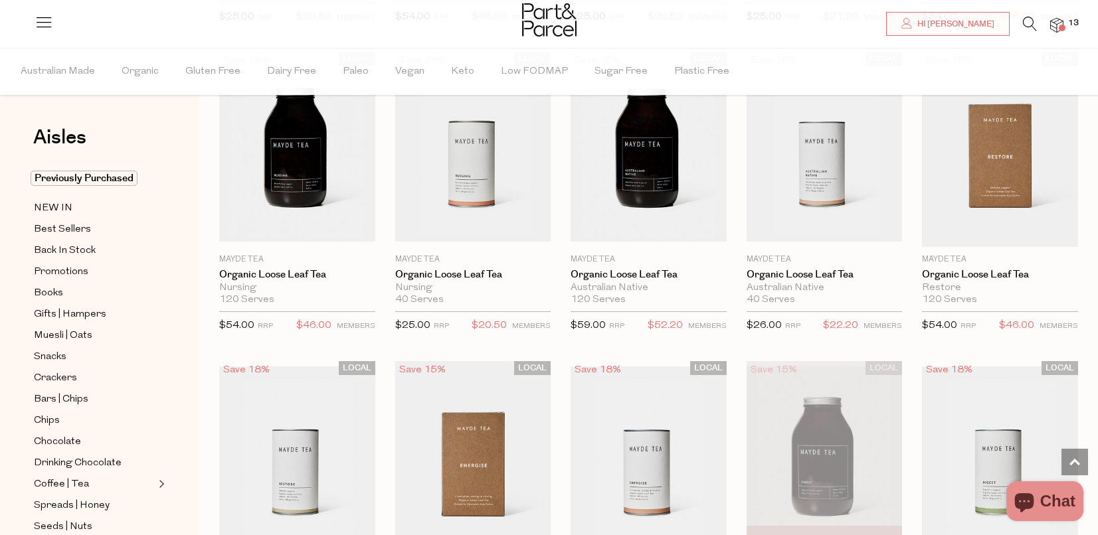
click at [1031, 23] on icon at bounding box center [1030, 24] width 14 height 15
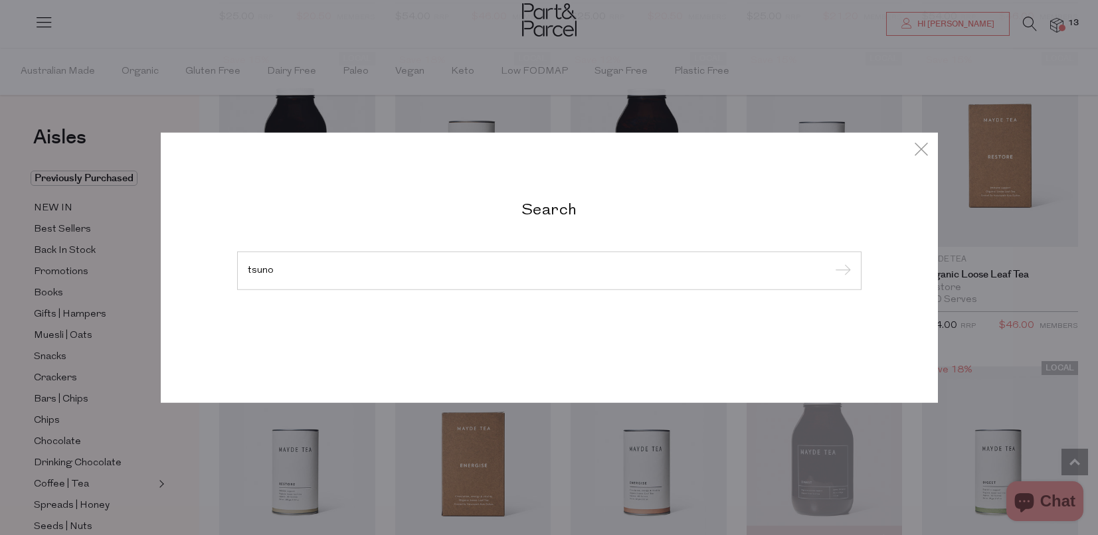
type input "tsuno"
click at [831, 262] on input "submit" at bounding box center [841, 272] width 20 height 20
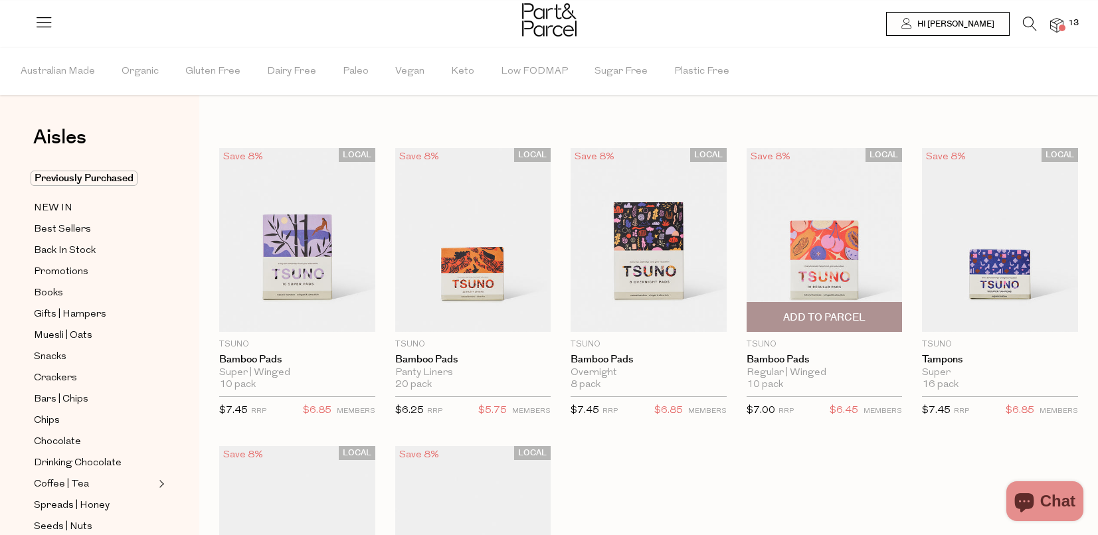
click at [878, 308] on span "Add To Parcel" at bounding box center [824, 317] width 148 height 29
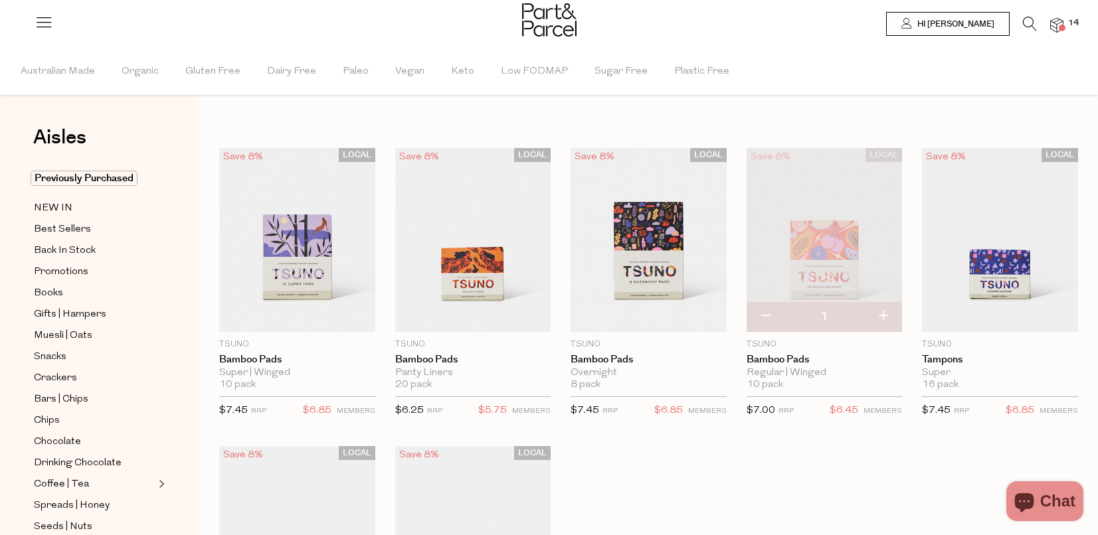
click at [888, 317] on button "button" at bounding box center [883, 316] width 38 height 29
type input "2"
click at [1023, 25] on icon at bounding box center [1030, 24] width 14 height 15
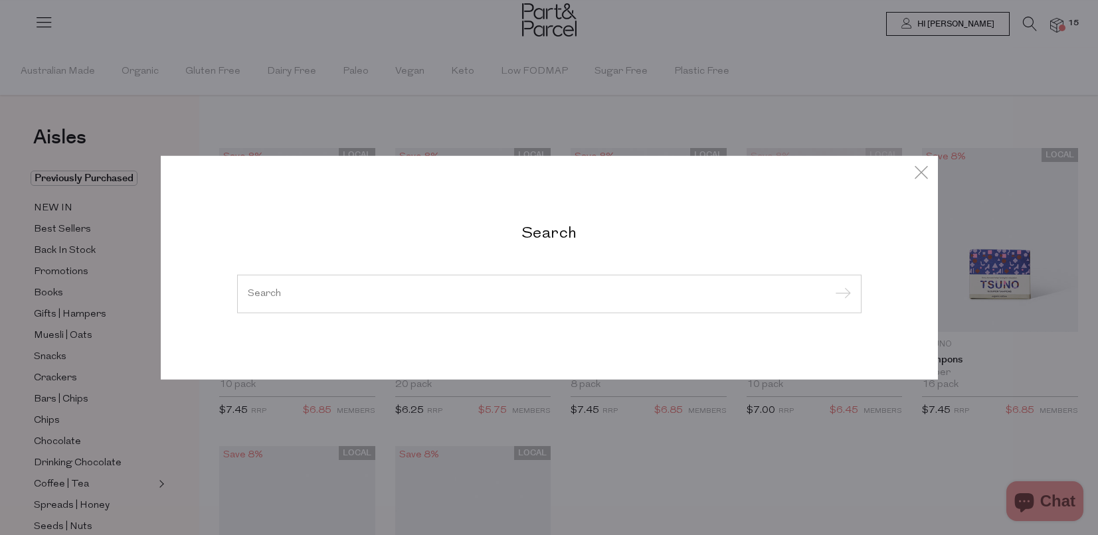
click at [485, 303] on div at bounding box center [549, 294] width 624 height 39
click at [478, 299] on div at bounding box center [549, 294] width 624 height 39
click at [437, 294] on input "search" at bounding box center [549, 294] width 603 height 10
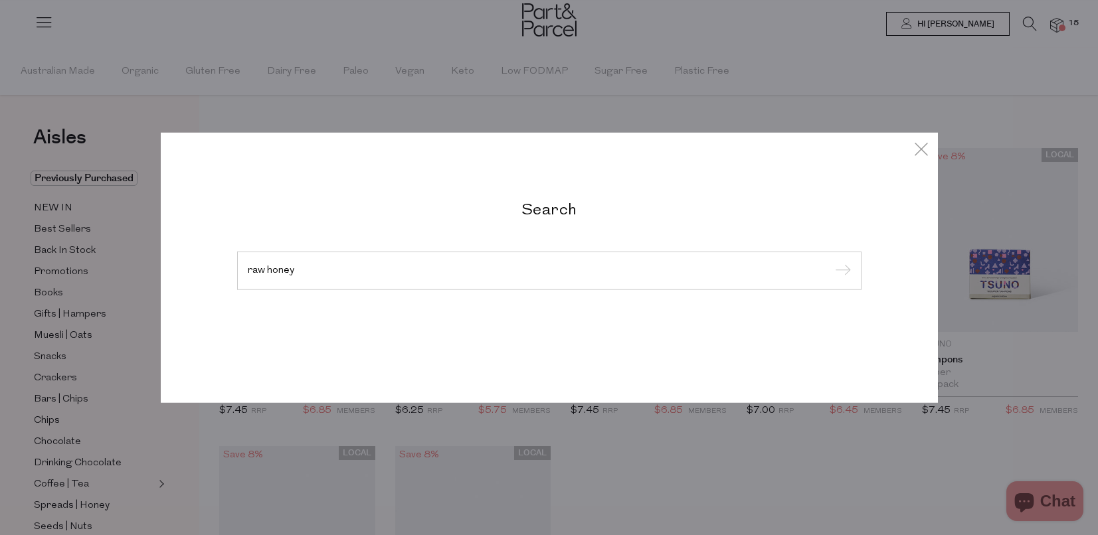
type input "raw honey"
click at [831, 262] on input "submit" at bounding box center [841, 272] width 20 height 20
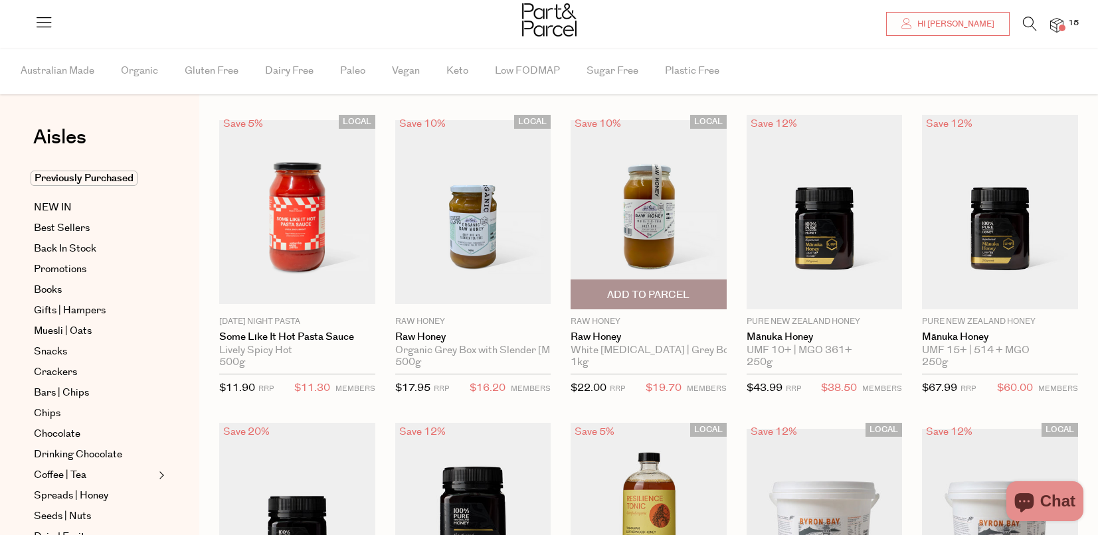
scroll to position [37, 0]
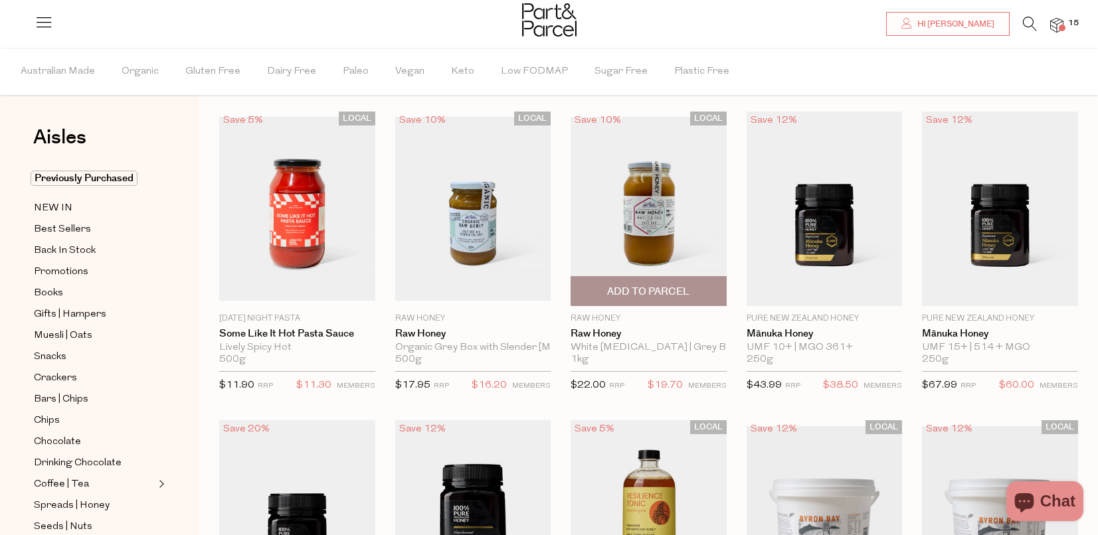
click at [652, 290] on span "Add To Parcel" at bounding box center [648, 292] width 82 height 14
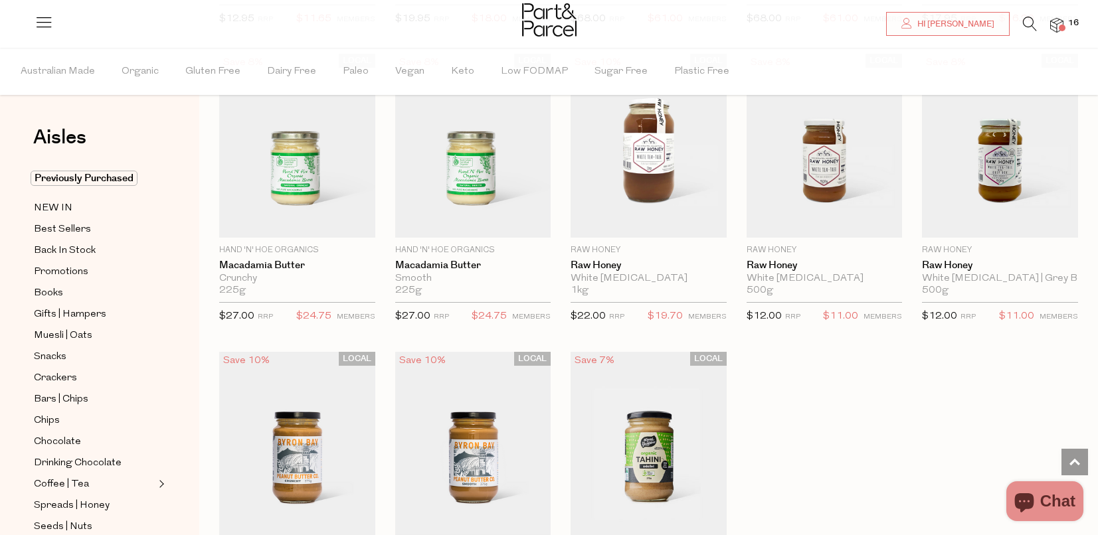
scroll to position [1754, 0]
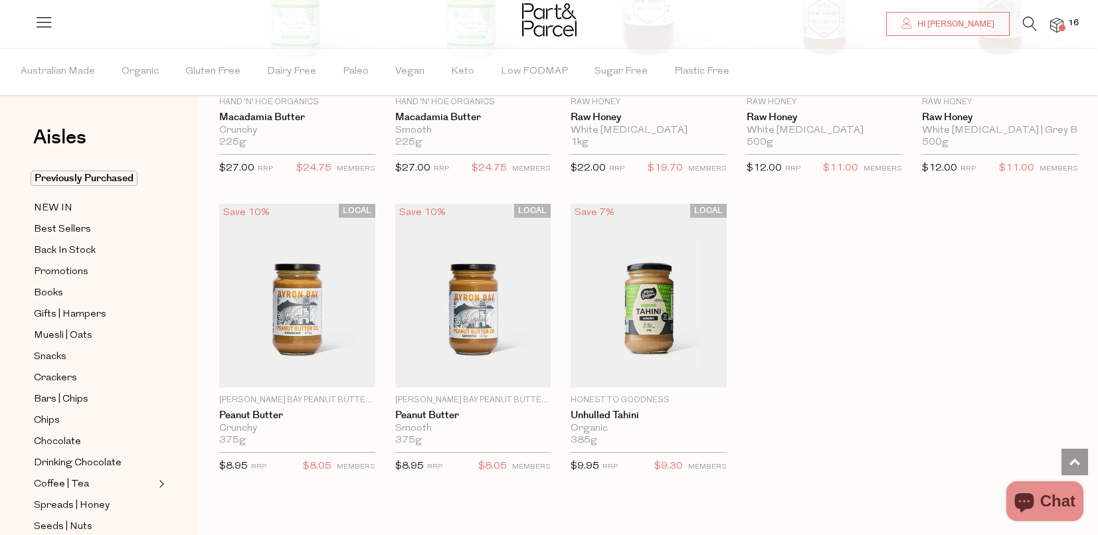
click at [1027, 21] on icon at bounding box center [1030, 24] width 14 height 15
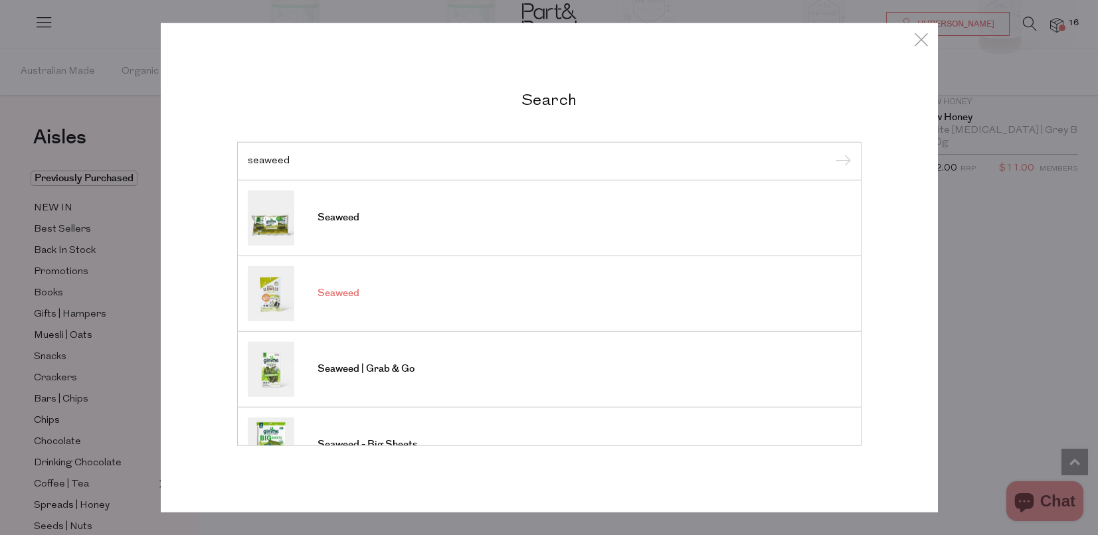
type input "seaweed"
click at [494, 299] on link "Seaweed" at bounding box center [549, 293] width 603 height 55
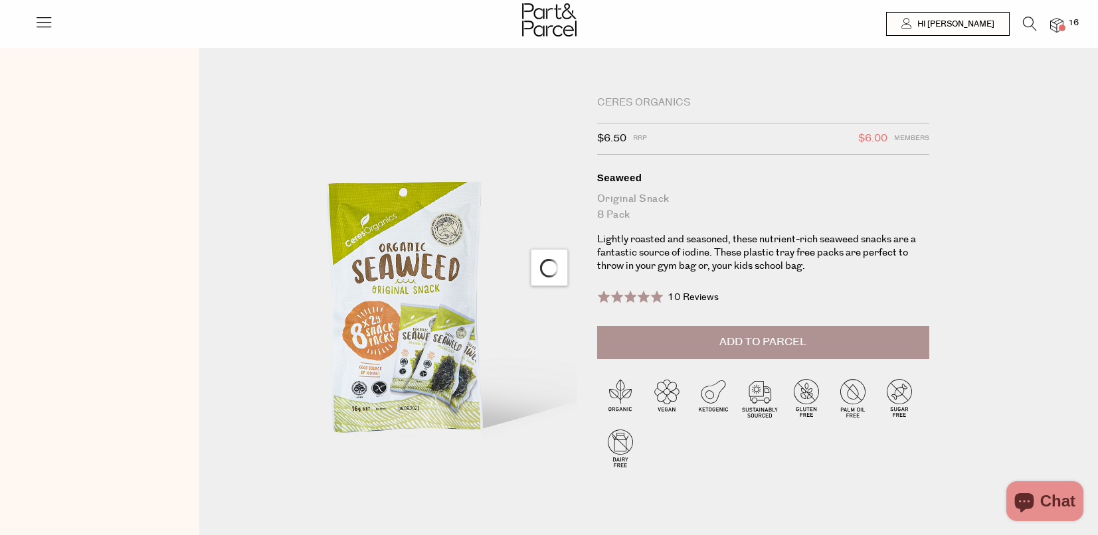
click at [756, 345] on span "Add to Parcel" at bounding box center [762, 342] width 87 height 15
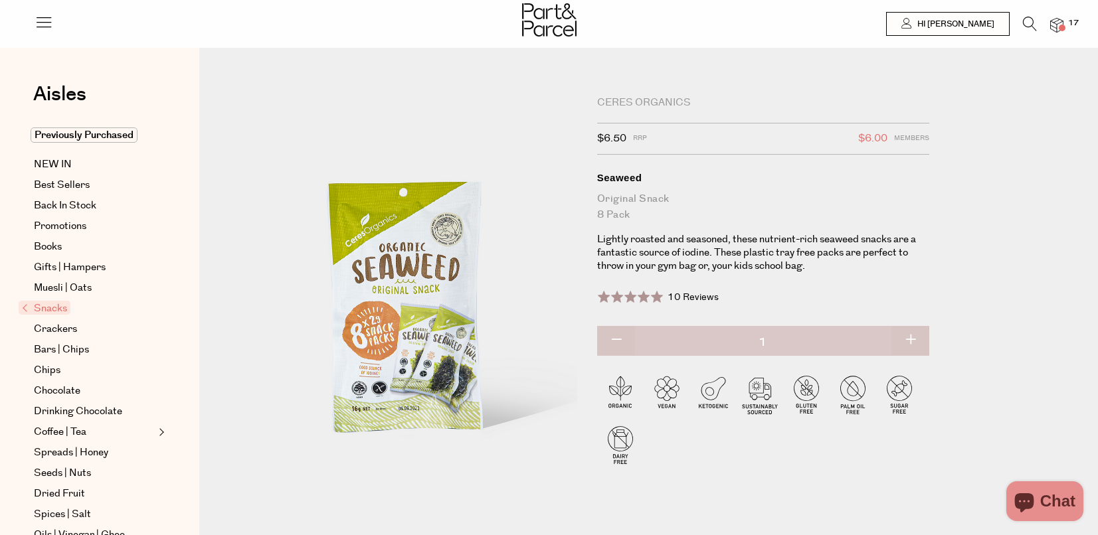
click at [907, 345] on button "button" at bounding box center [910, 340] width 38 height 29
type input "2"
click at [908, 336] on button "button" at bounding box center [910, 340] width 38 height 29
type input "3"
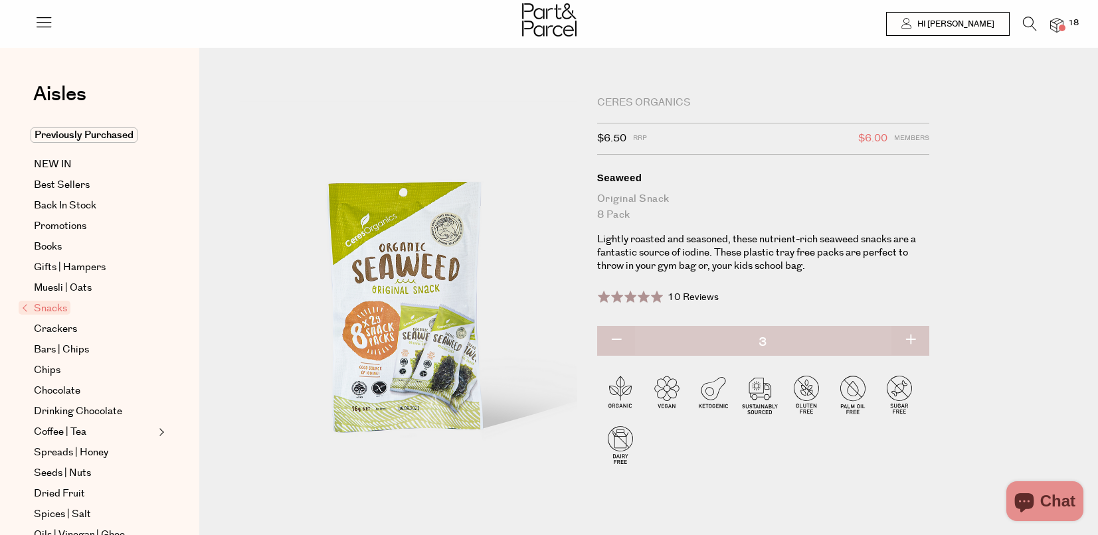
type input "3"
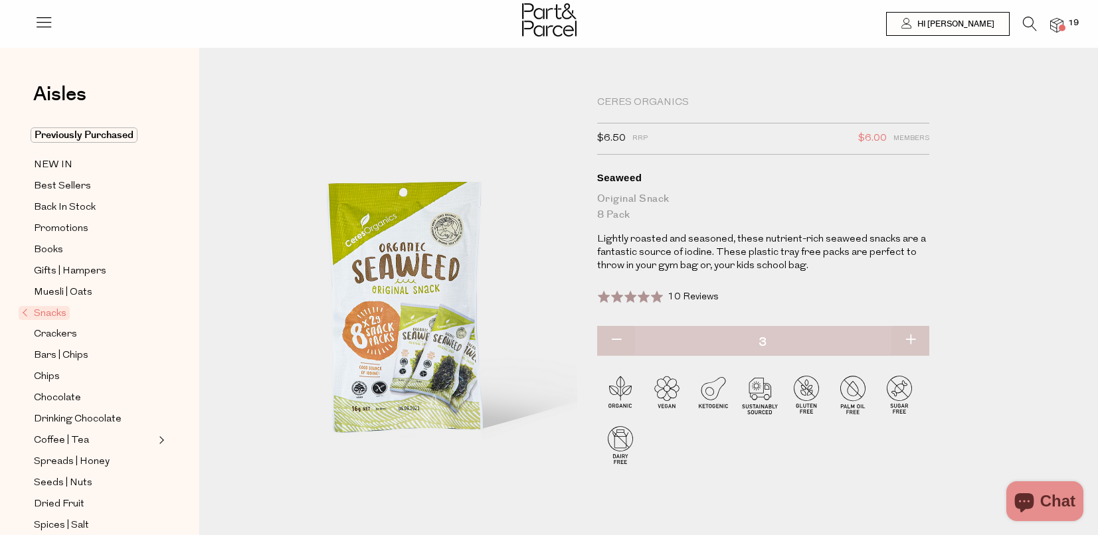
click at [908, 339] on button "button" at bounding box center [910, 340] width 38 height 29
type input "4"
click at [1029, 23] on icon at bounding box center [1030, 24] width 14 height 15
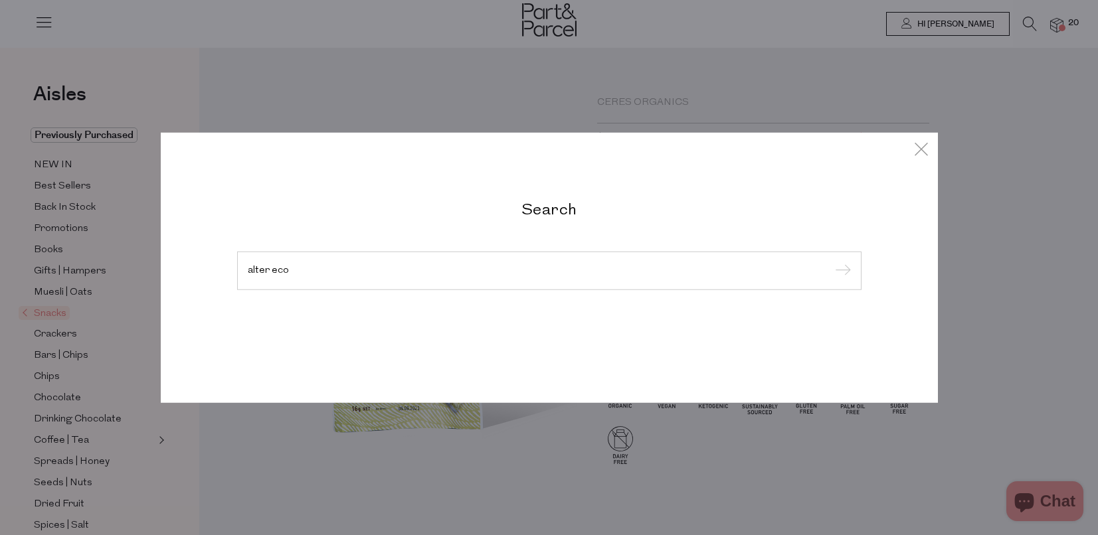
type input "alter eco"
click at [831, 262] on input "submit" at bounding box center [841, 272] width 20 height 20
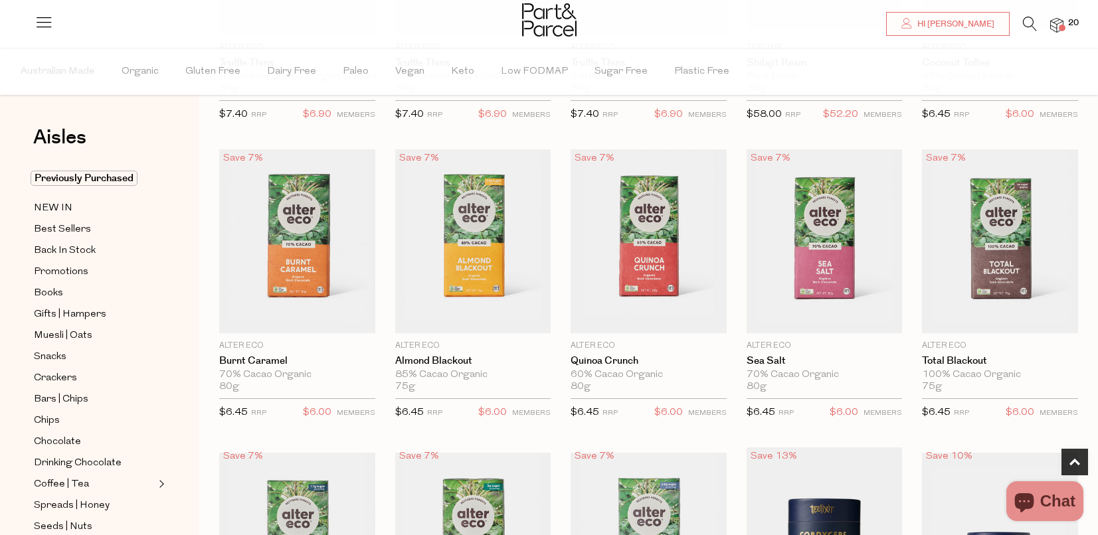
scroll to position [308, 0]
click at [309, 323] on span "Add To Parcel" at bounding box center [297, 318] width 82 height 14
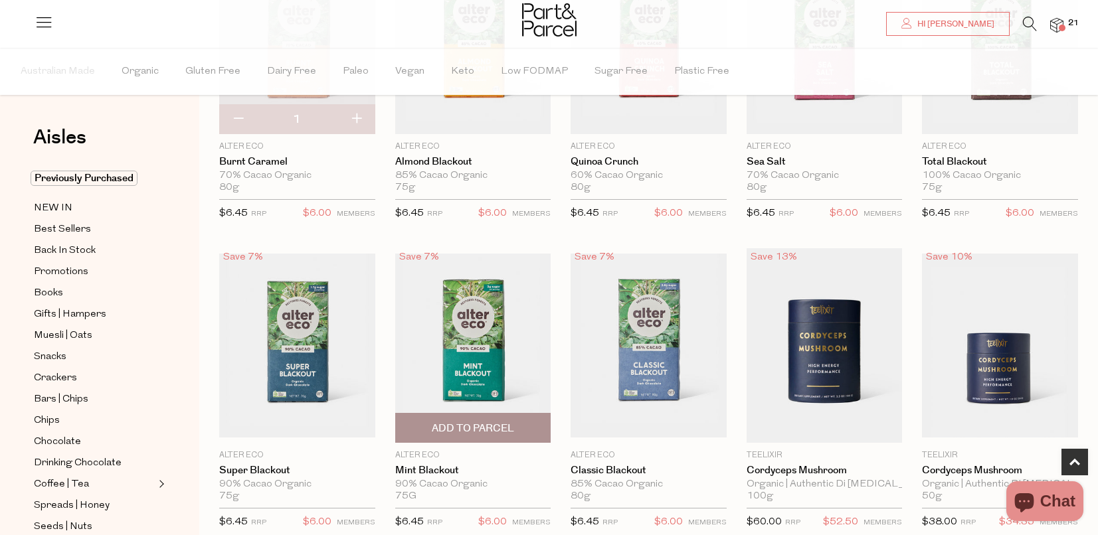
scroll to position [647, 0]
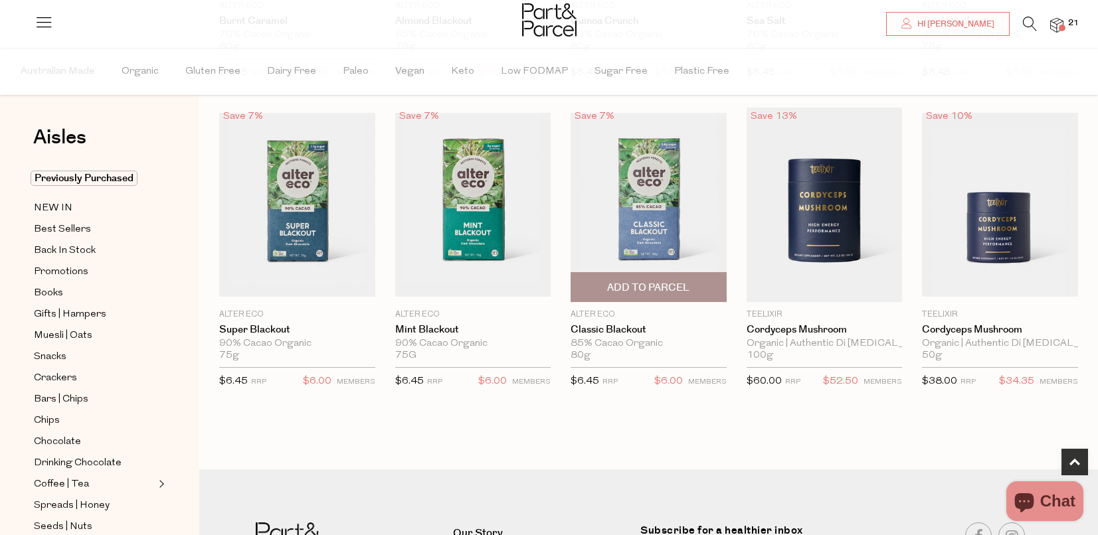
click at [660, 292] on span "Add To Parcel" at bounding box center [648, 288] width 82 height 14
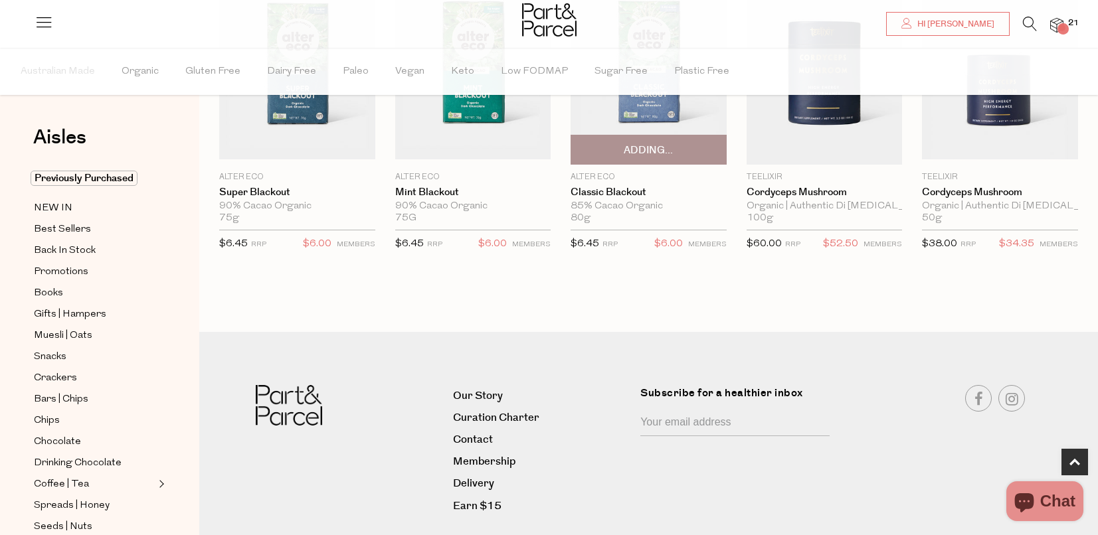
scroll to position [786, 0]
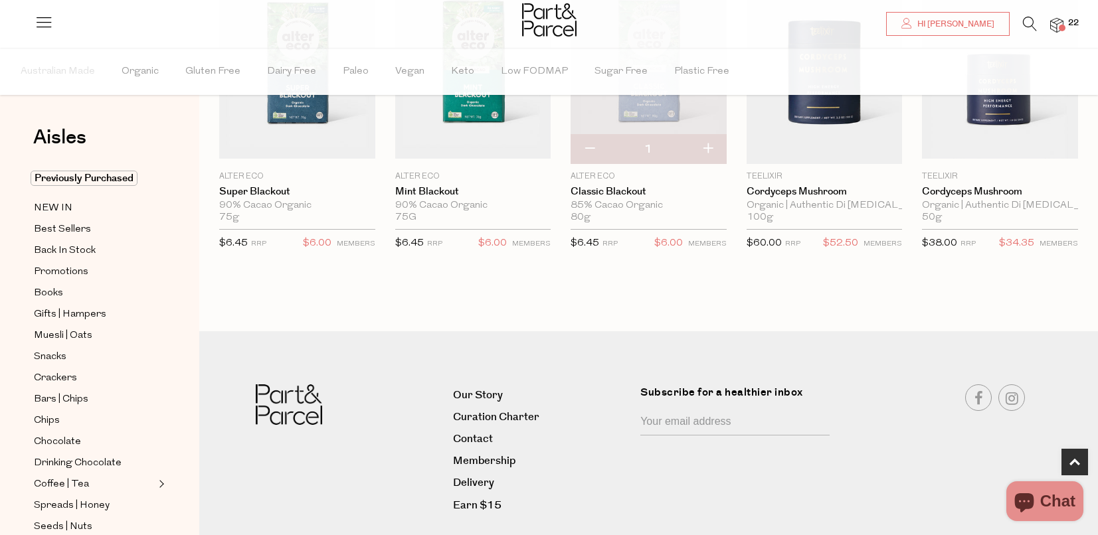
click at [707, 145] on button "button" at bounding box center [708, 149] width 38 height 29
type input "2"
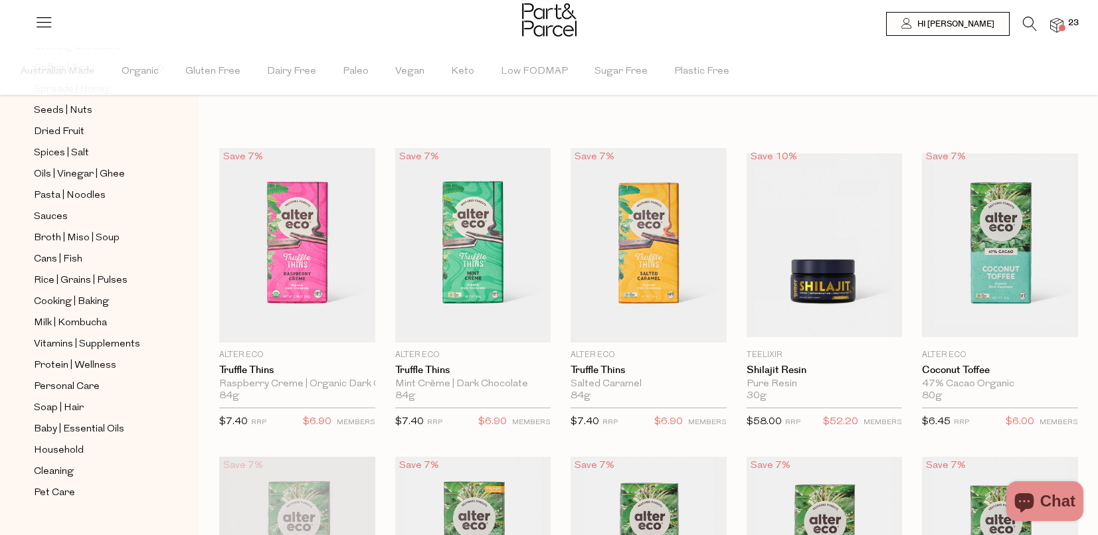
scroll to position [440, 0]
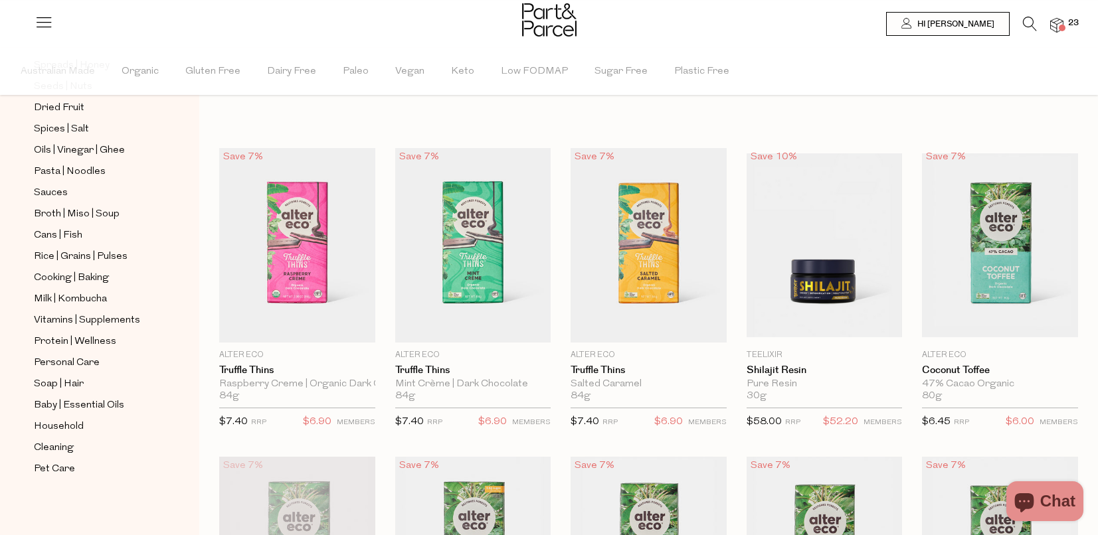
click at [1072, 21] on span "23" at bounding box center [1072, 23] width 17 height 12
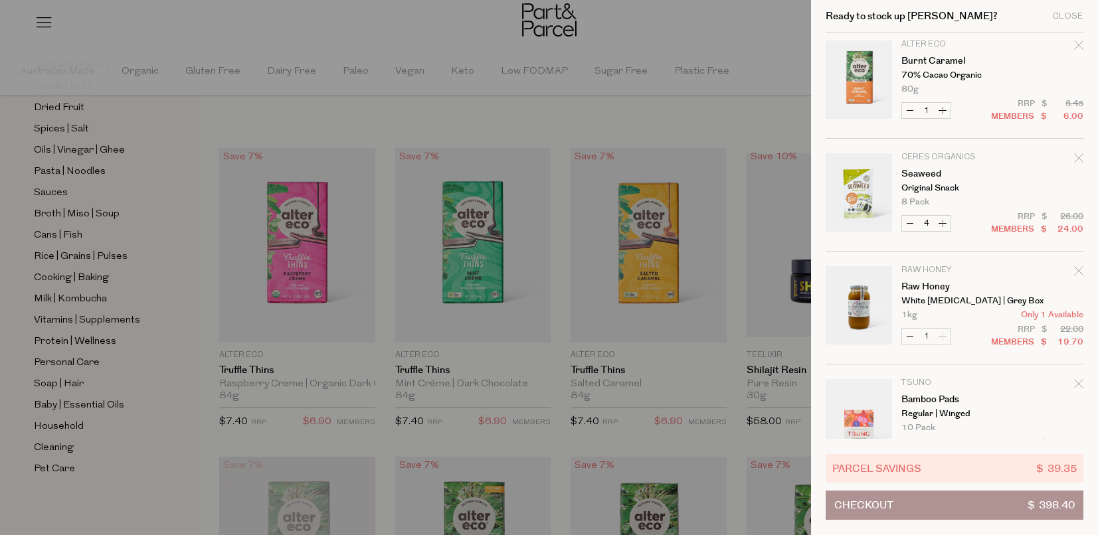
scroll to position [122, 0]
click at [915, 511] on button "Checkout $ 398.40" at bounding box center [954, 505] width 258 height 29
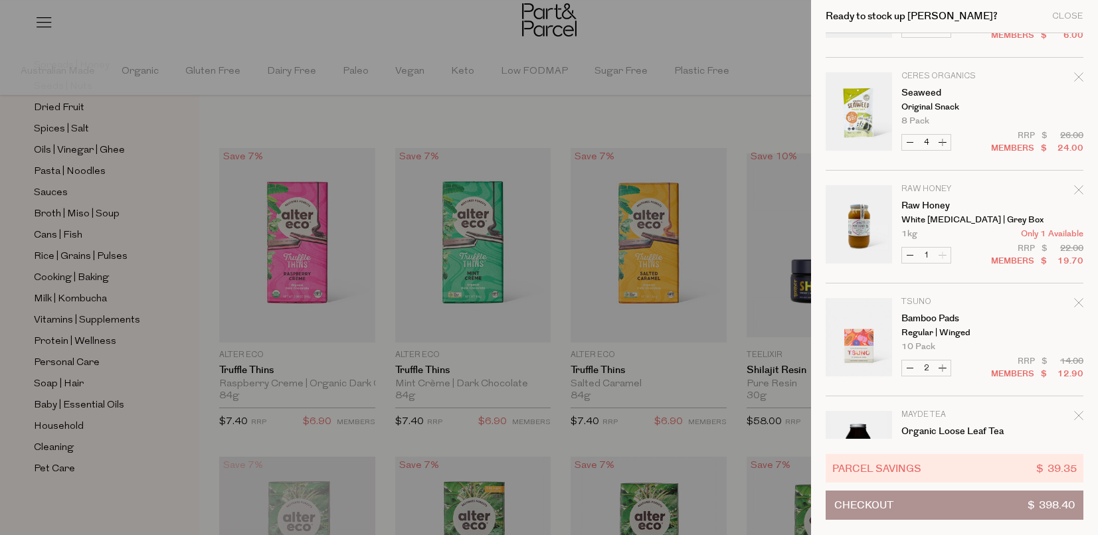
scroll to position [269, 0]
